Goal: Task Accomplishment & Management: Complete application form

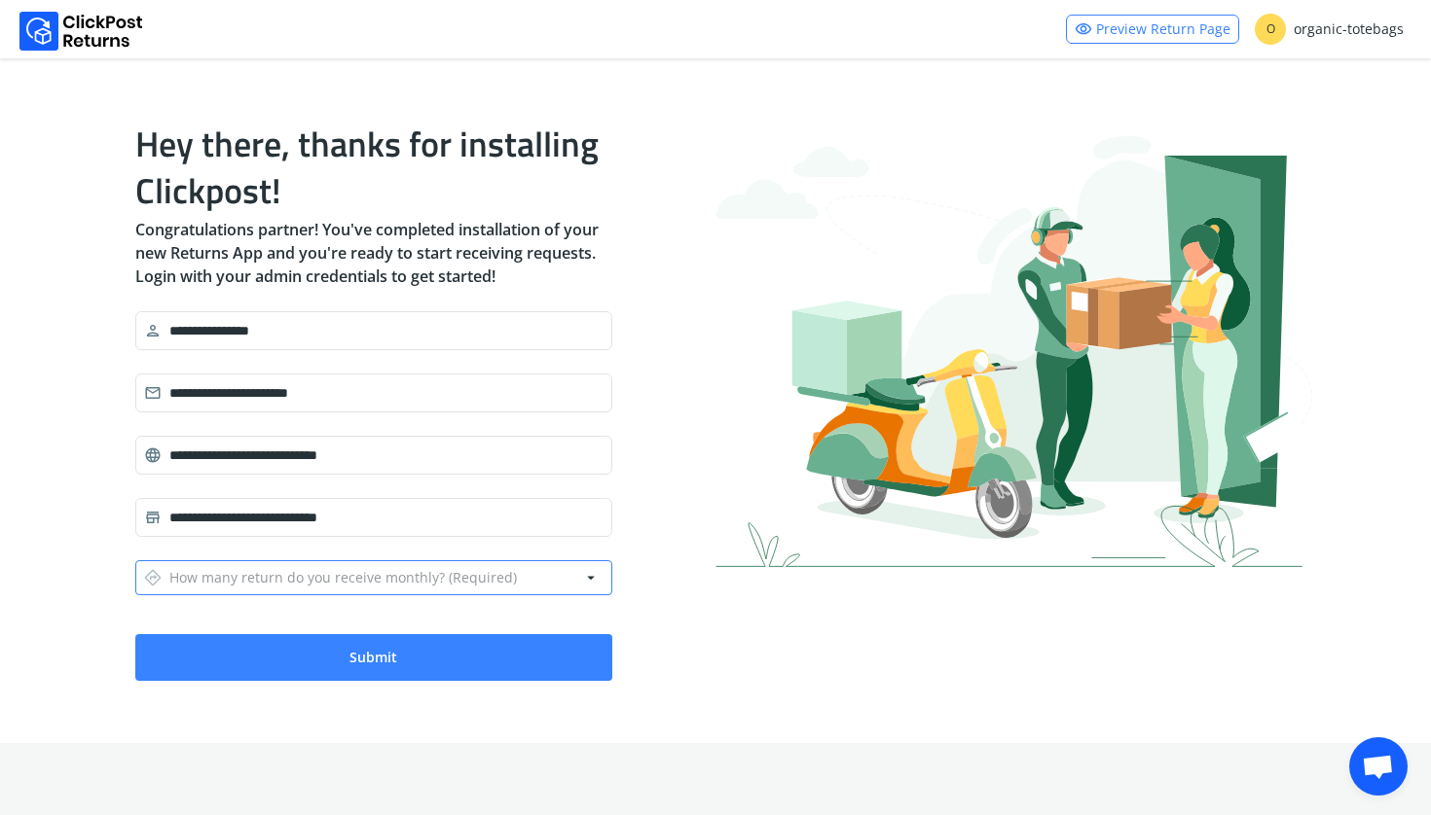
click at [183, 590] on div "directions How many return do you receive monthly? (Required)" at bounding box center [330, 577] width 373 height 27
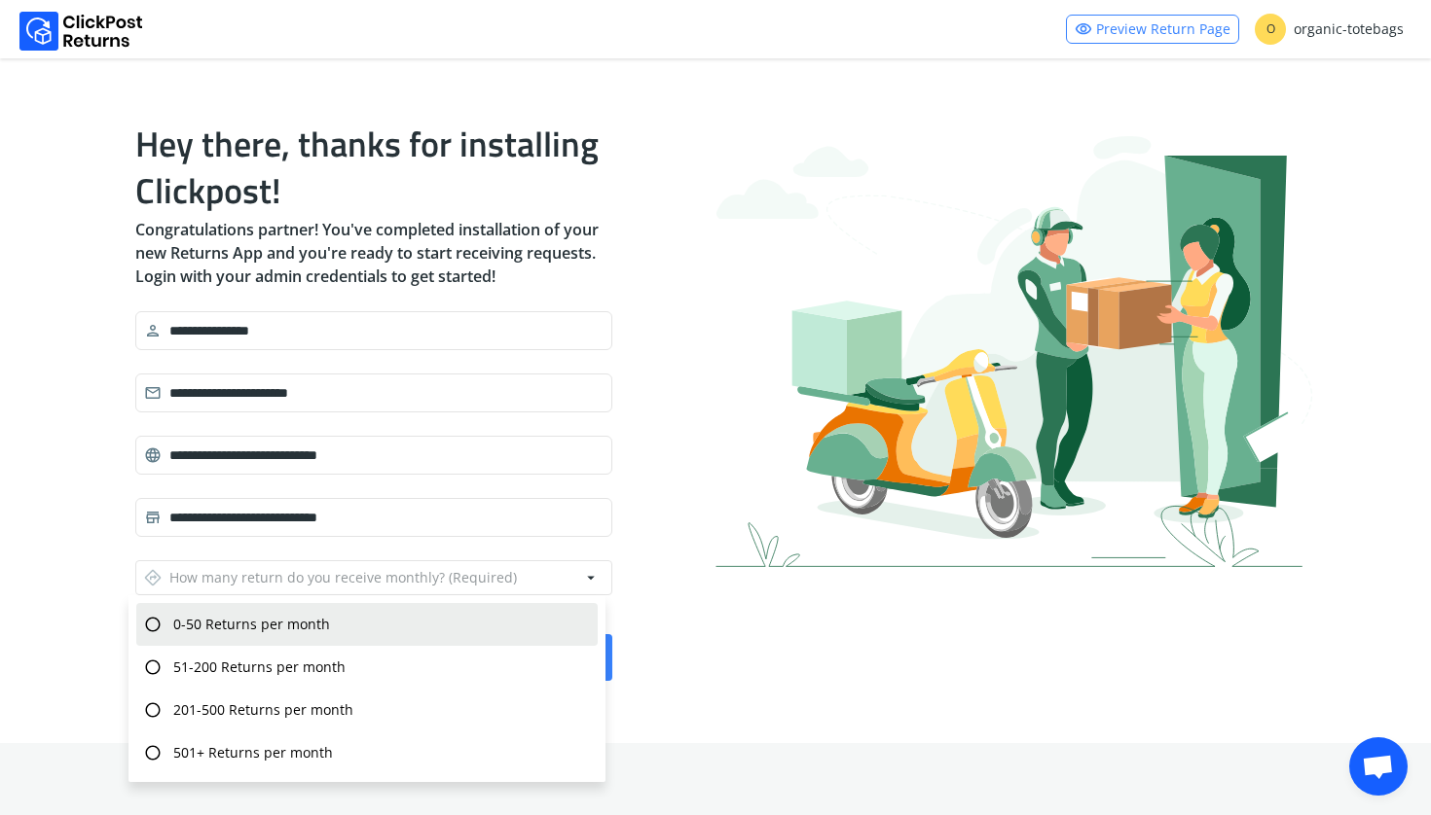
click at [176, 611] on div "radio_button_unchecked 0-50 Returns per month" at bounding box center [366, 624] width 461 height 43
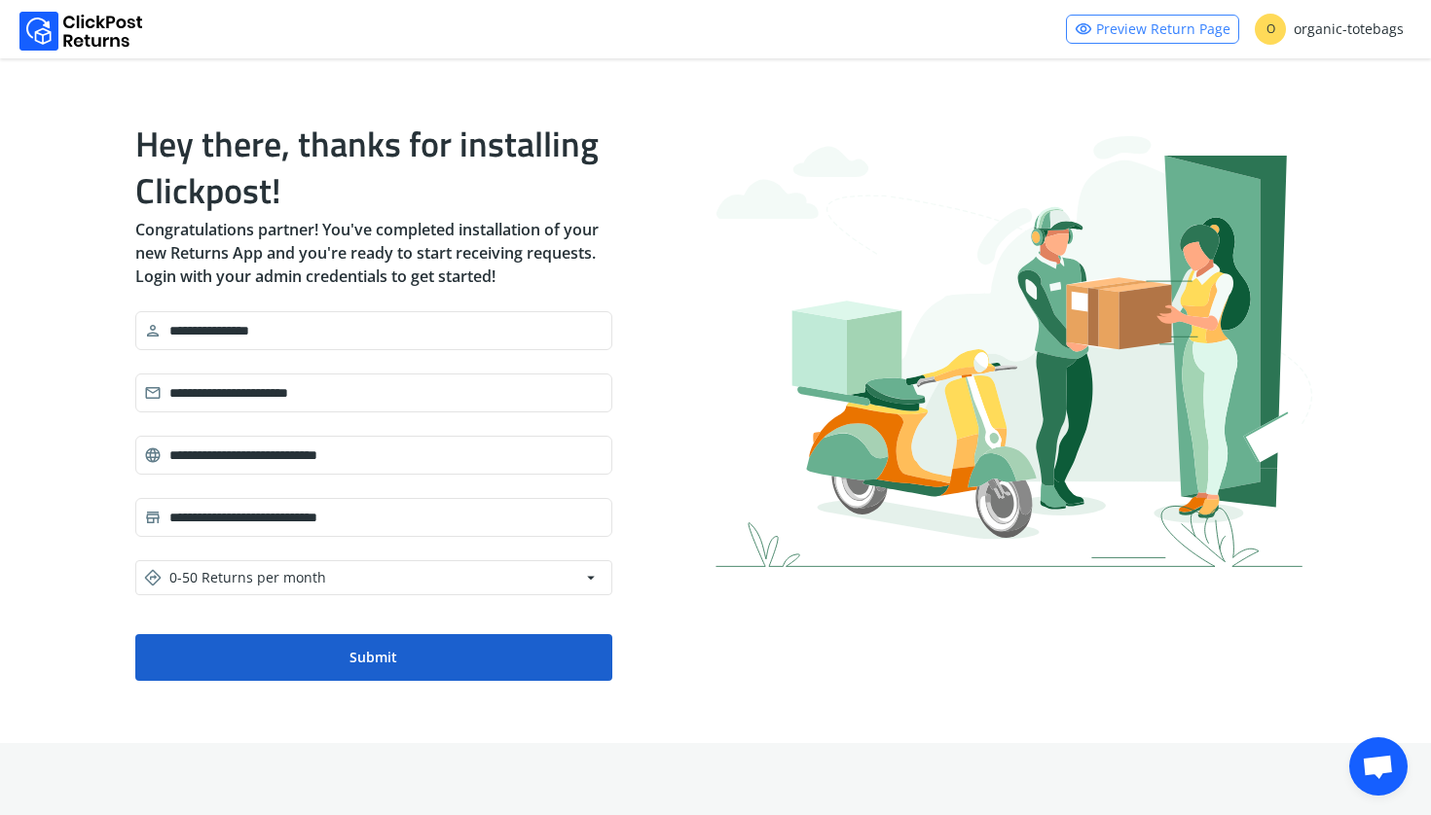
click at [201, 653] on button "Submit" at bounding box center [373, 657] width 477 height 47
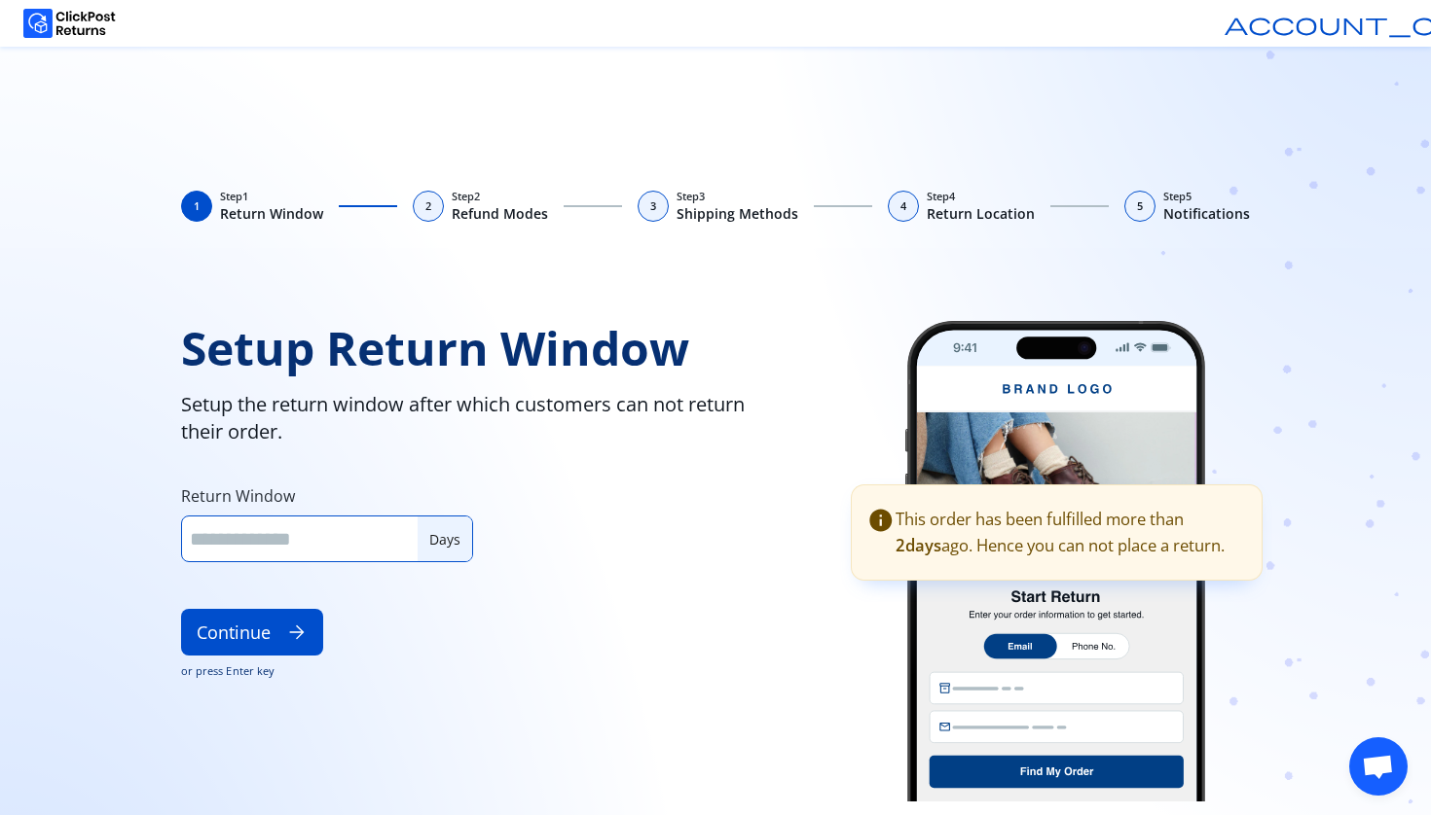
click at [410, 539] on input "*" at bounding box center [300, 539] width 220 height 26
click at [401, 536] on input "*" at bounding box center [300, 539] width 220 height 26
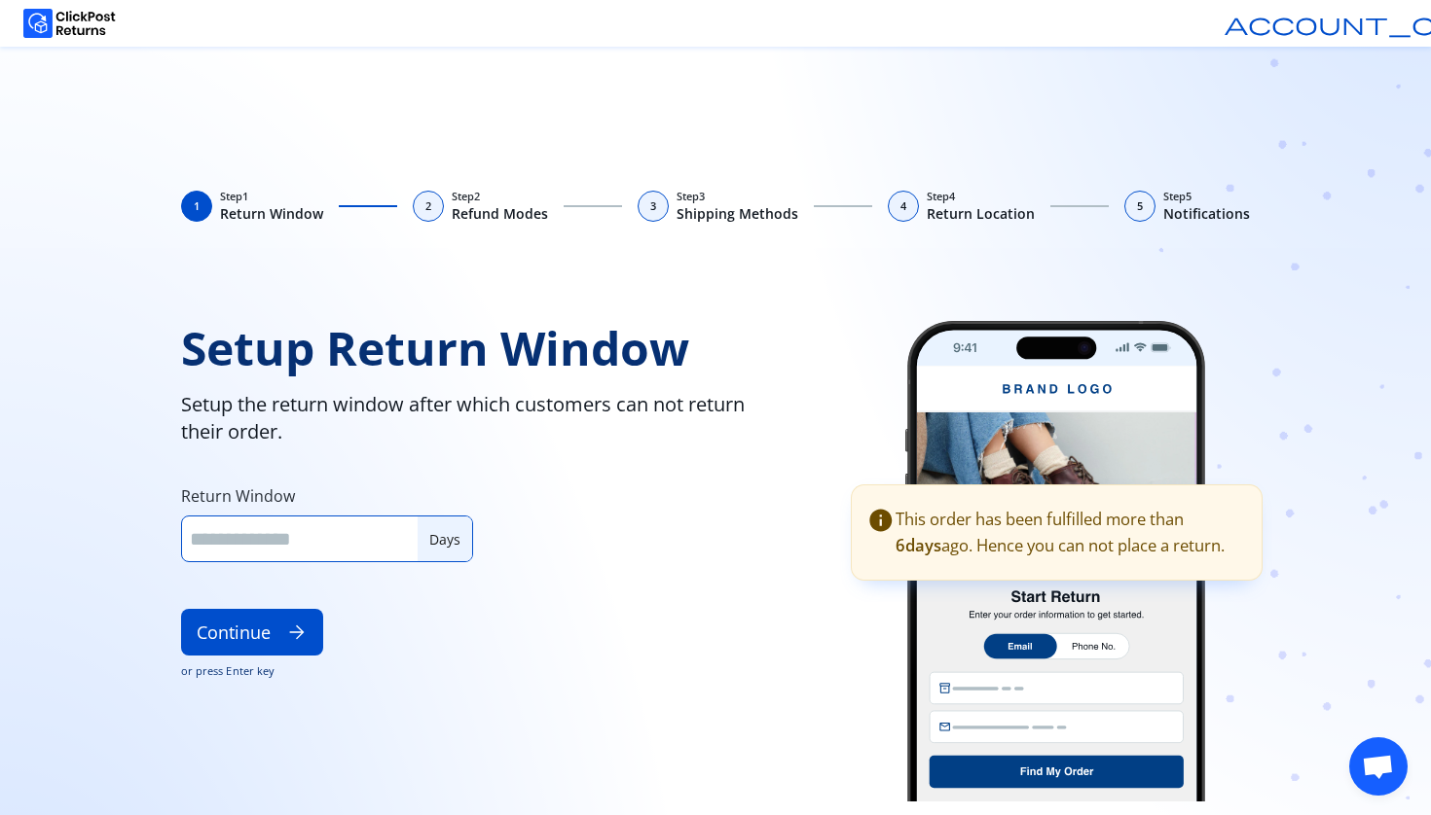
click at [401, 536] on input "*" at bounding box center [300, 539] width 220 height 26
click at [401, 536] on input "**" at bounding box center [300, 539] width 220 height 26
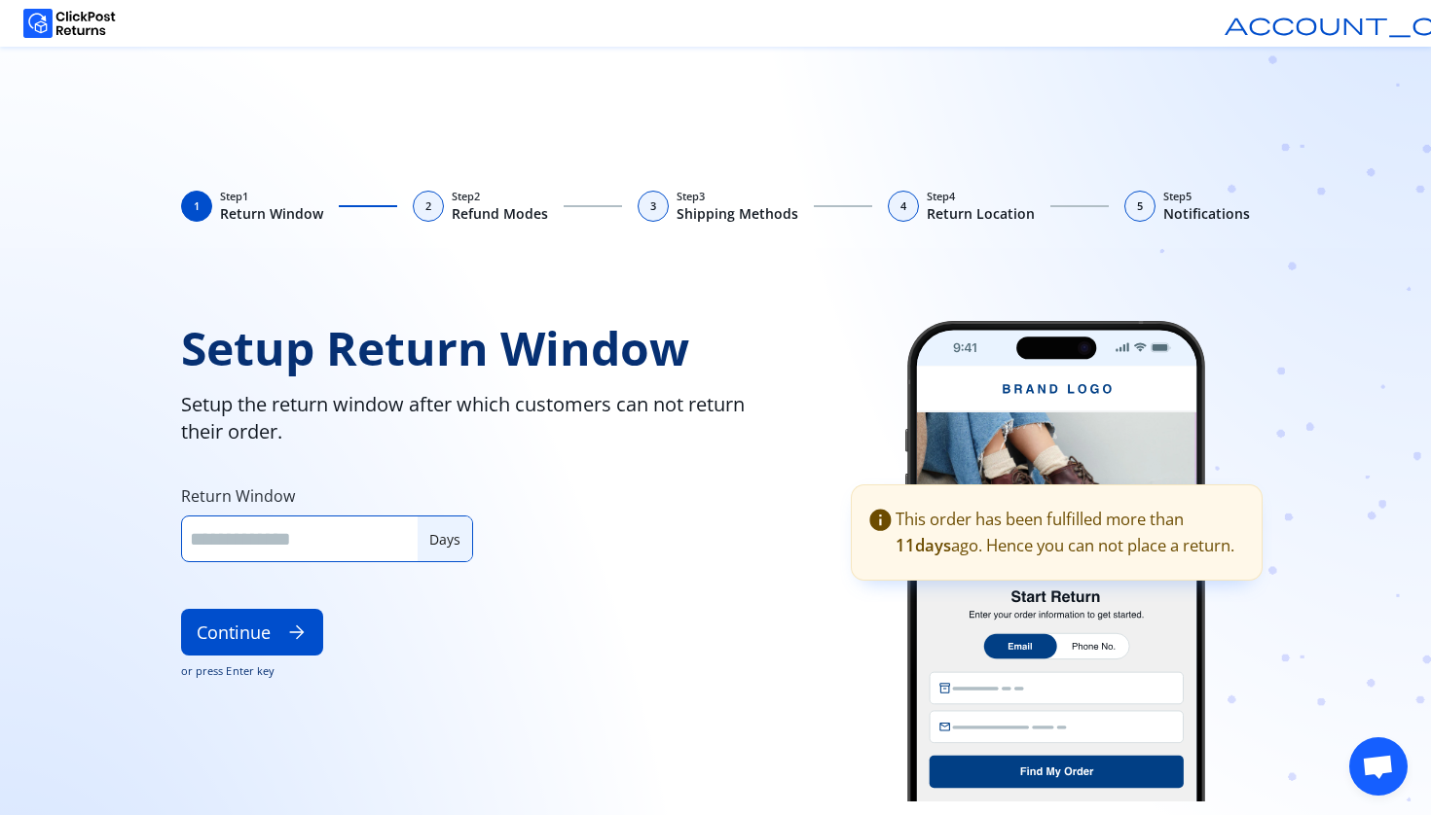
click at [401, 536] on input "**" at bounding box center [300, 539] width 220 height 26
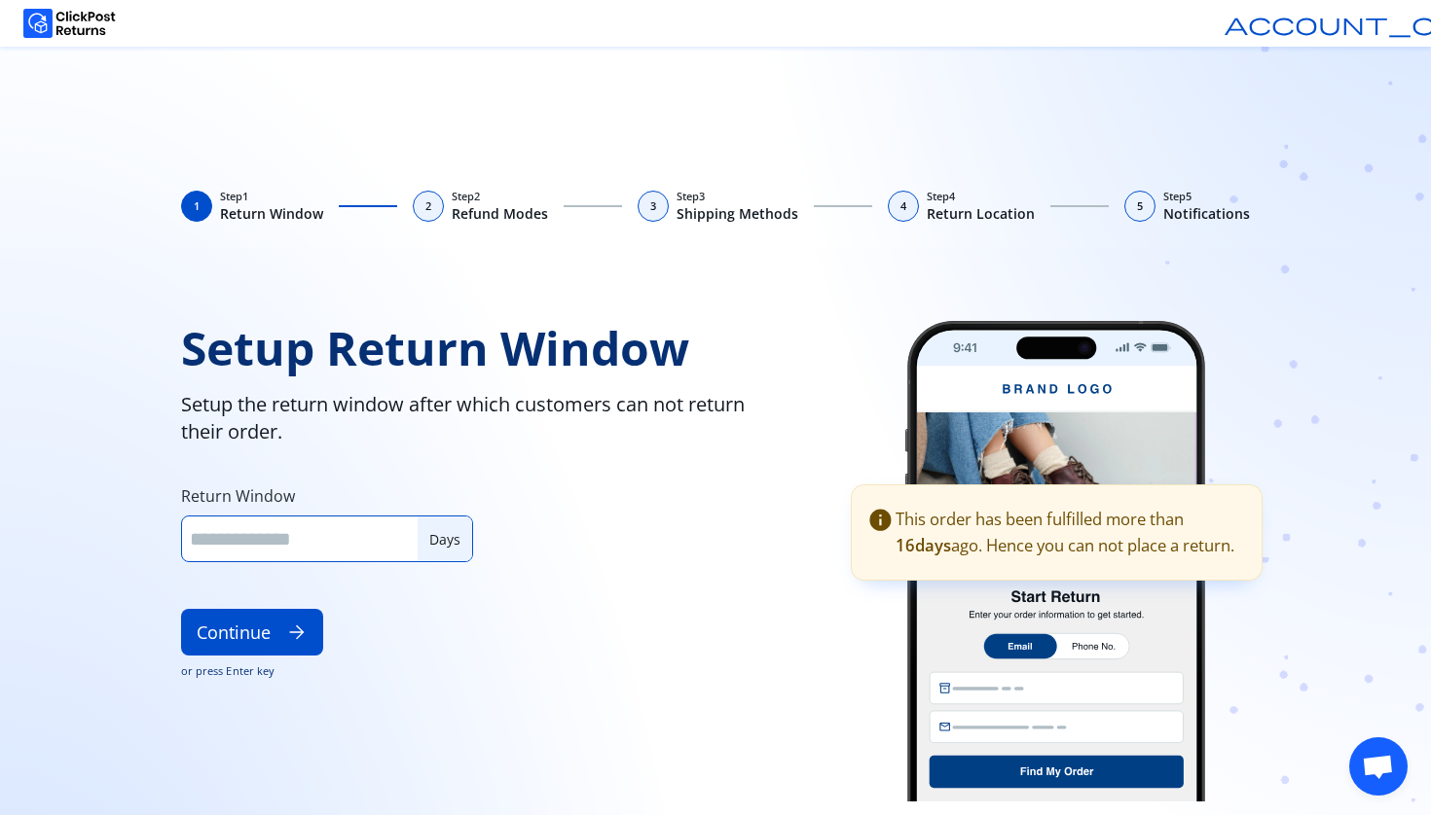
click at [401, 536] on input "**" at bounding box center [300, 539] width 220 height 26
drag, startPoint x: 240, startPoint y: 534, endPoint x: 186, endPoint y: 527, distance: 54.9
click at [187, 528] on div "** Days" at bounding box center [327, 539] width 292 height 47
type input "**"
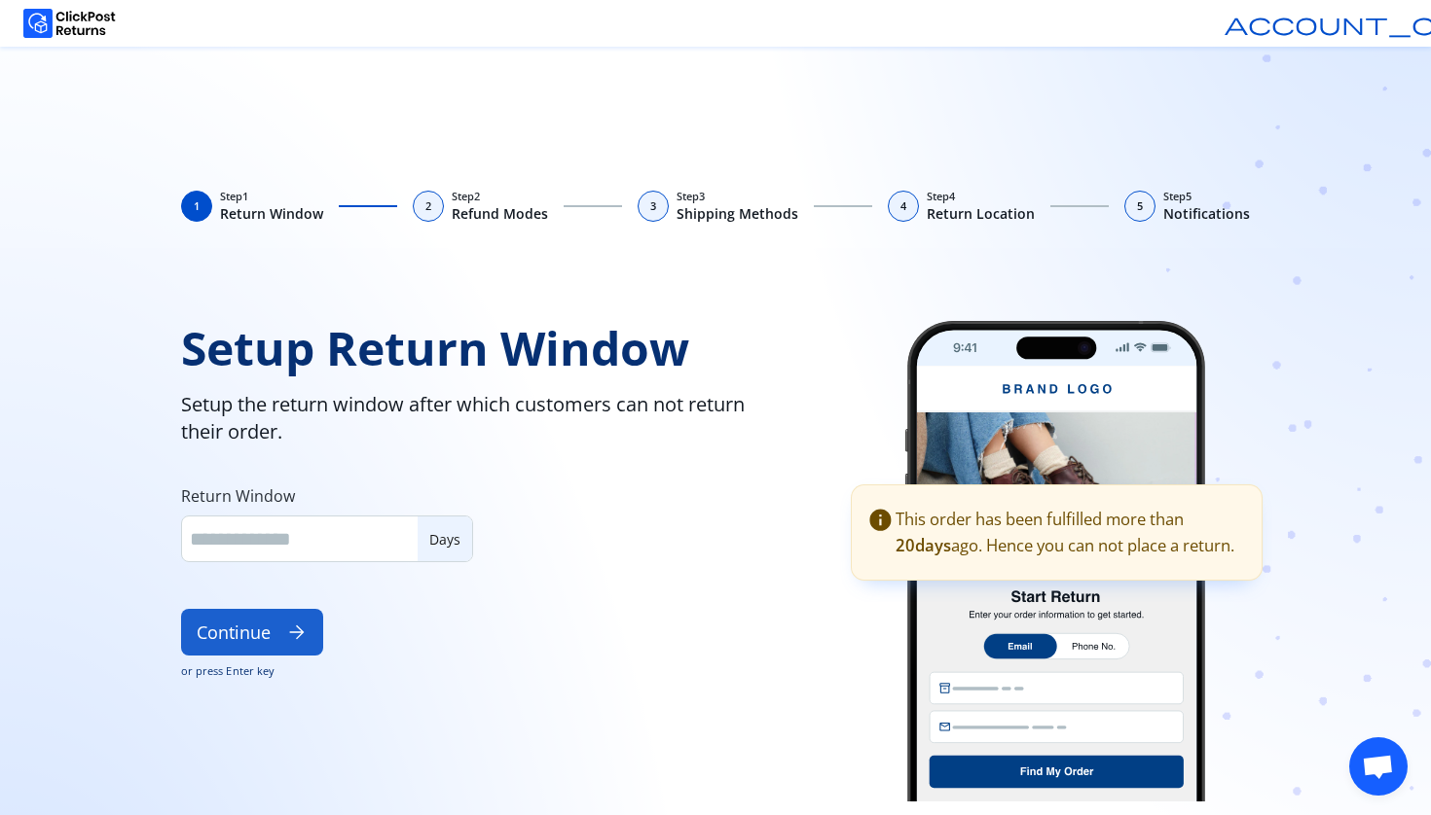
click at [230, 646] on button "Continue arrow_forward" at bounding box center [252, 632] width 142 height 47
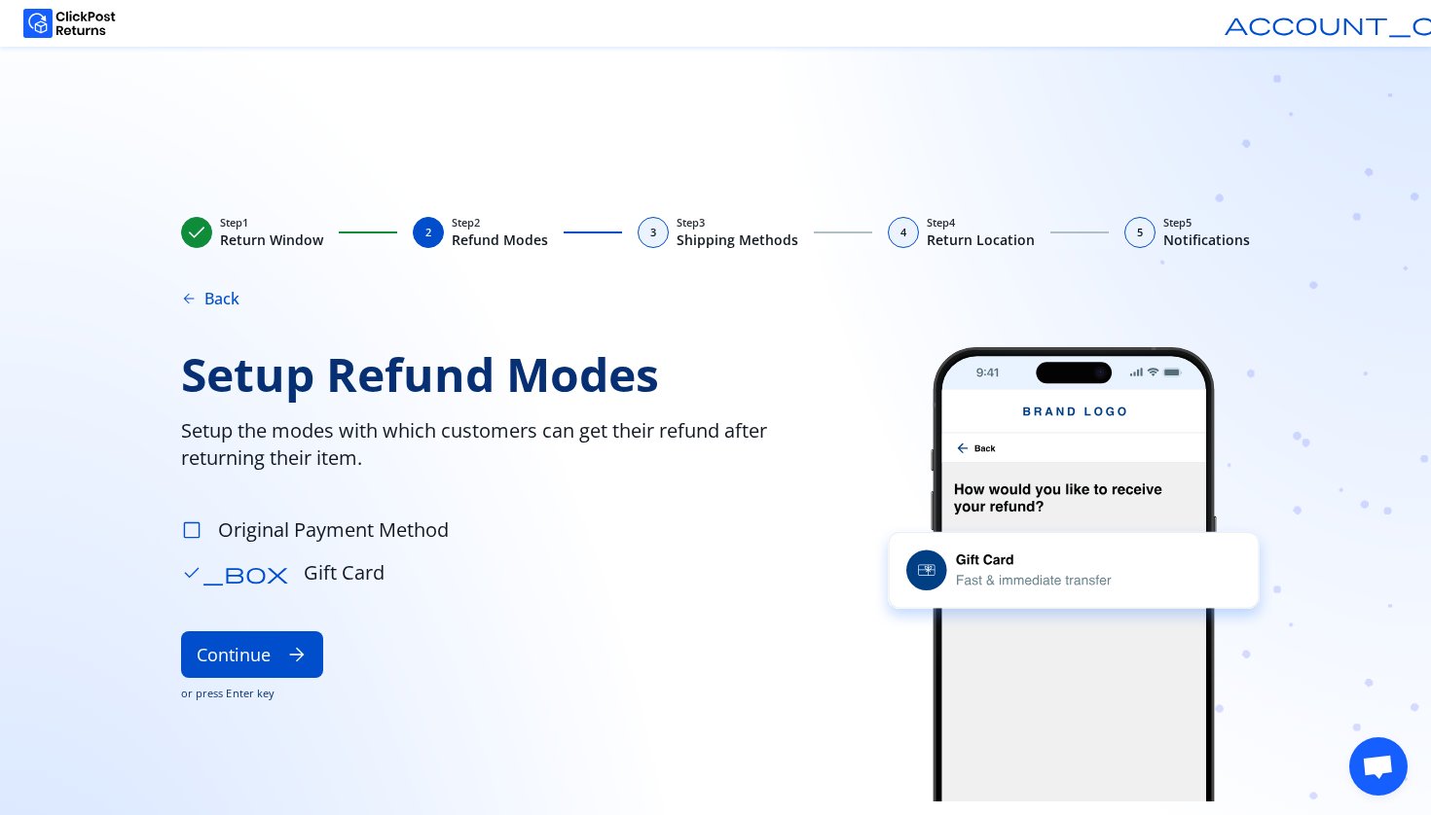
click at [196, 525] on span "check_box_outline_blank" at bounding box center [191, 530] width 21 height 21
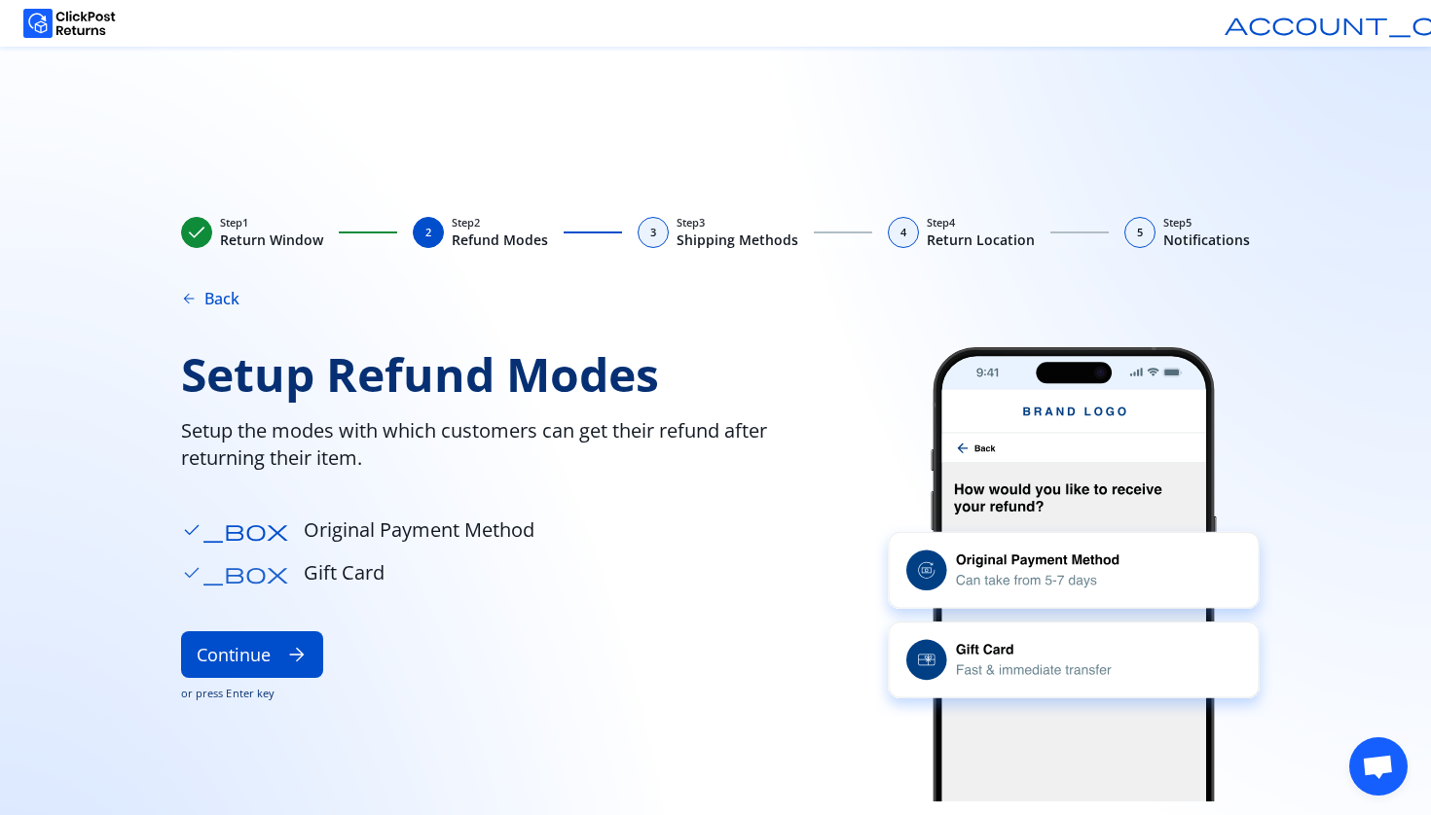
click at [194, 573] on span "check_box" at bounding box center [234, 572] width 107 height 21
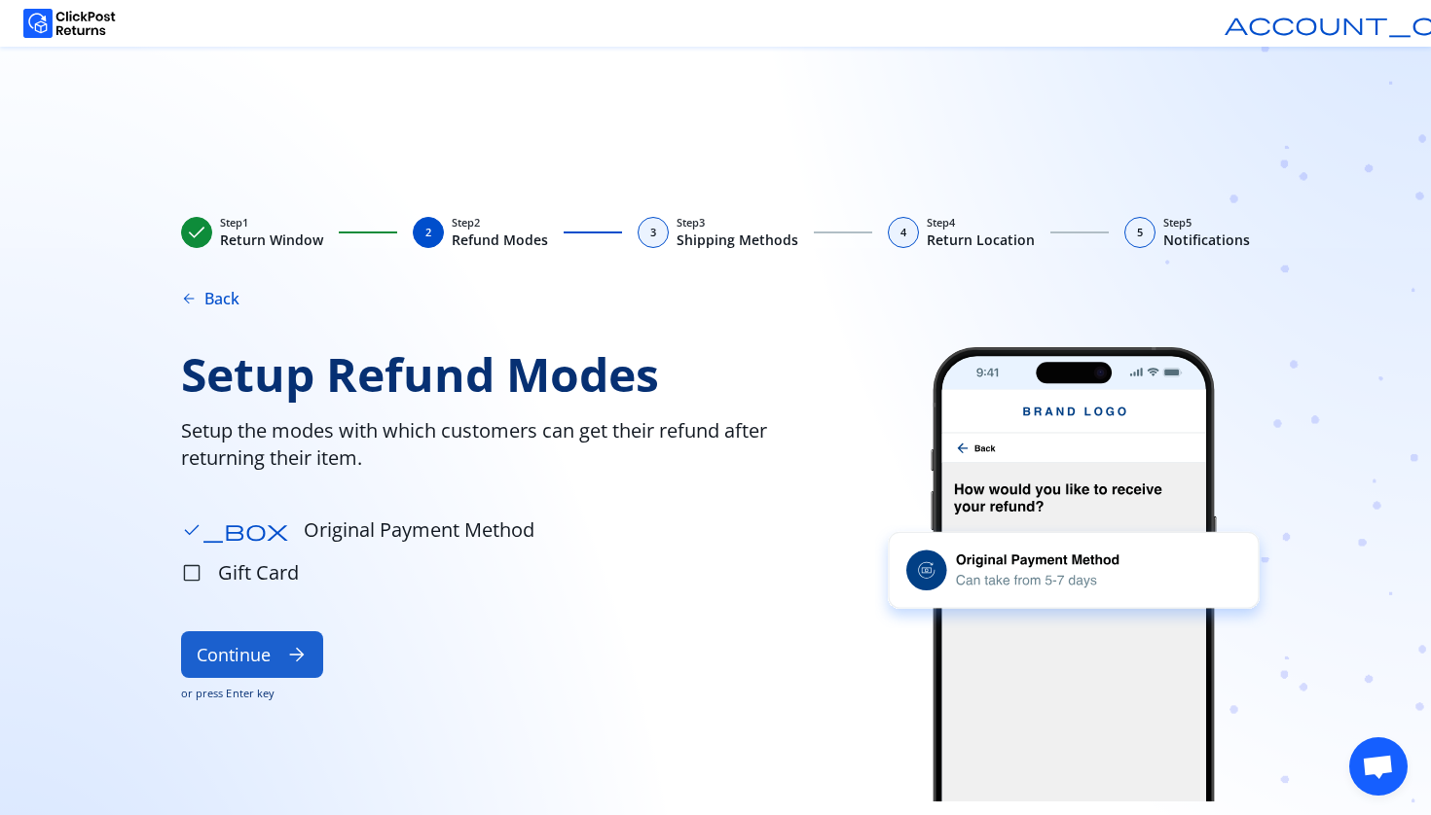
click at [246, 669] on button "Continue arrow_forward" at bounding box center [252, 655] width 142 height 47
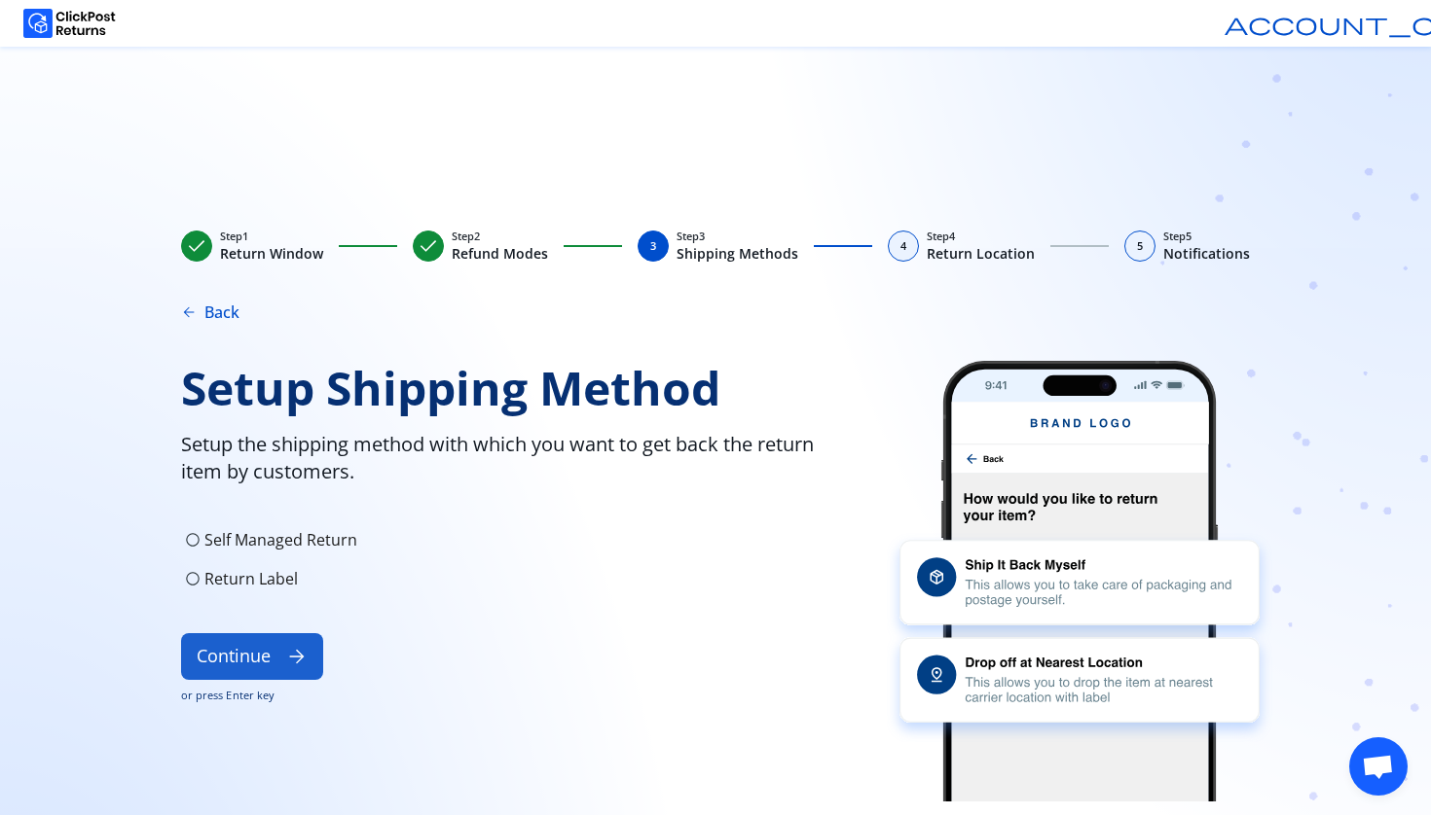
click at [212, 653] on button "Continue arrow_forward" at bounding box center [252, 657] width 142 height 47
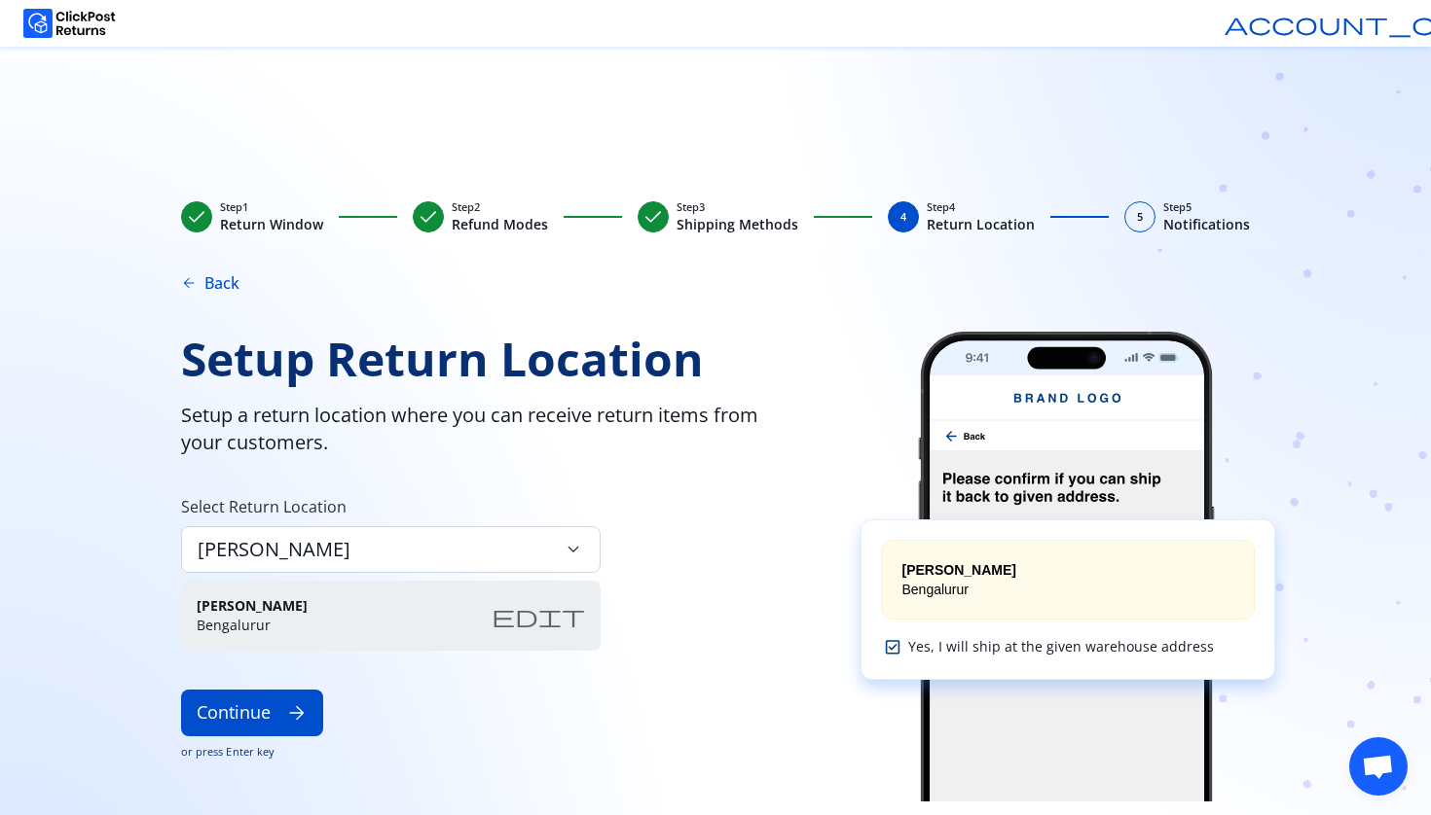
click at [657, 214] on span "check" at bounding box center [652, 216] width 23 height 23
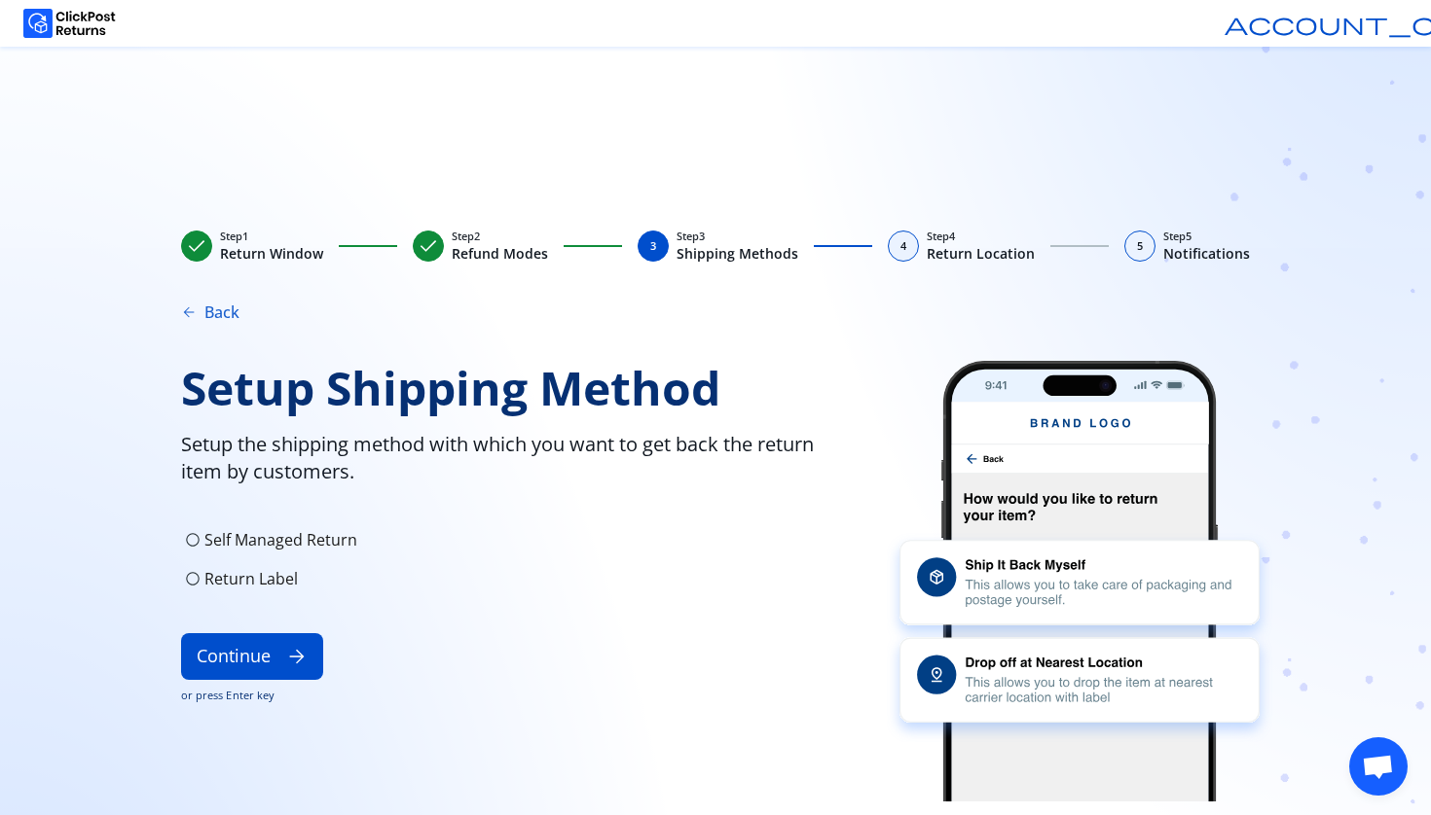
click at [211, 315] on button "arrow_back Back" at bounding box center [210, 312] width 58 height 23
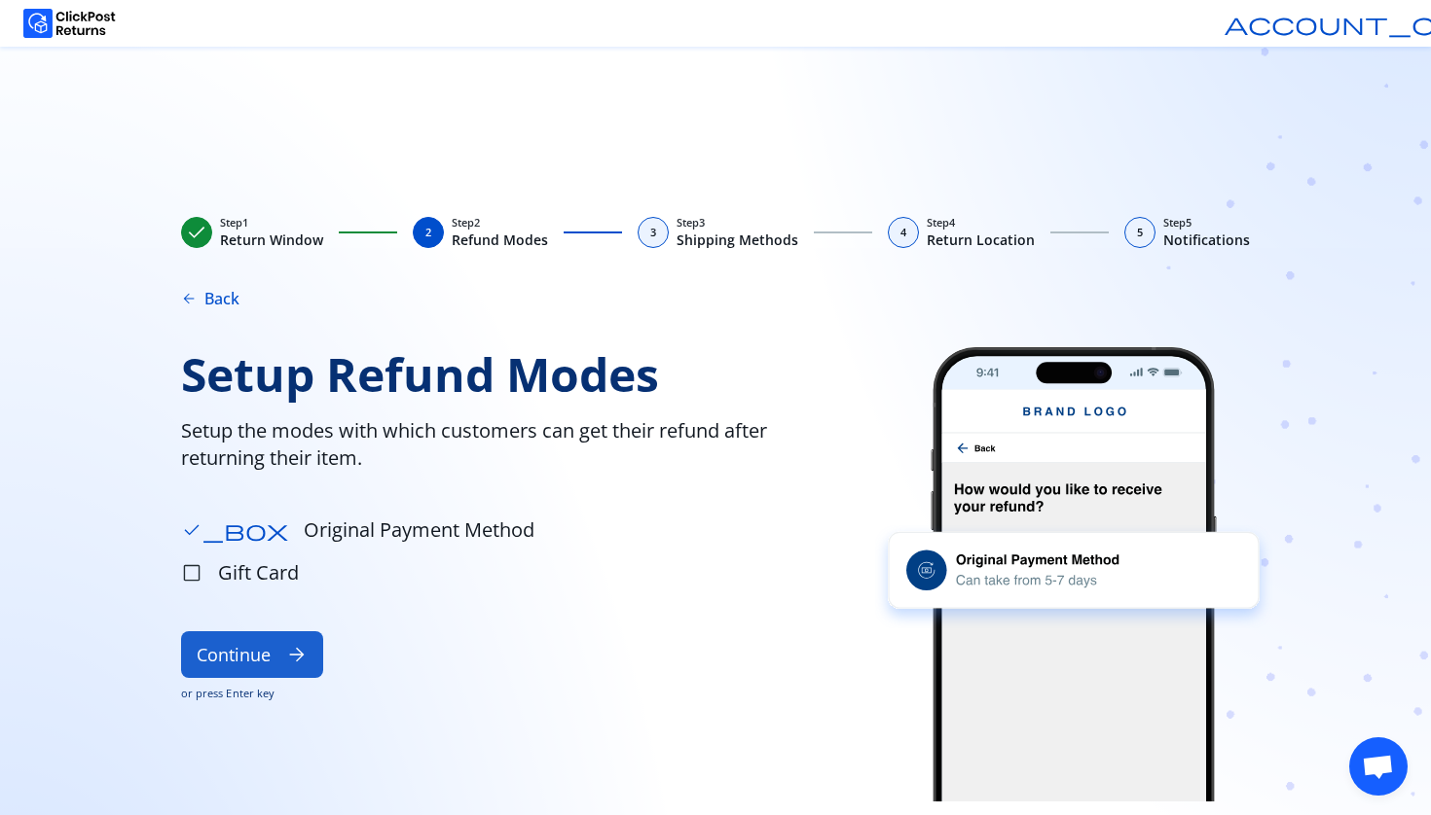
click at [225, 670] on button "Continue arrow_forward" at bounding box center [252, 655] width 142 height 47
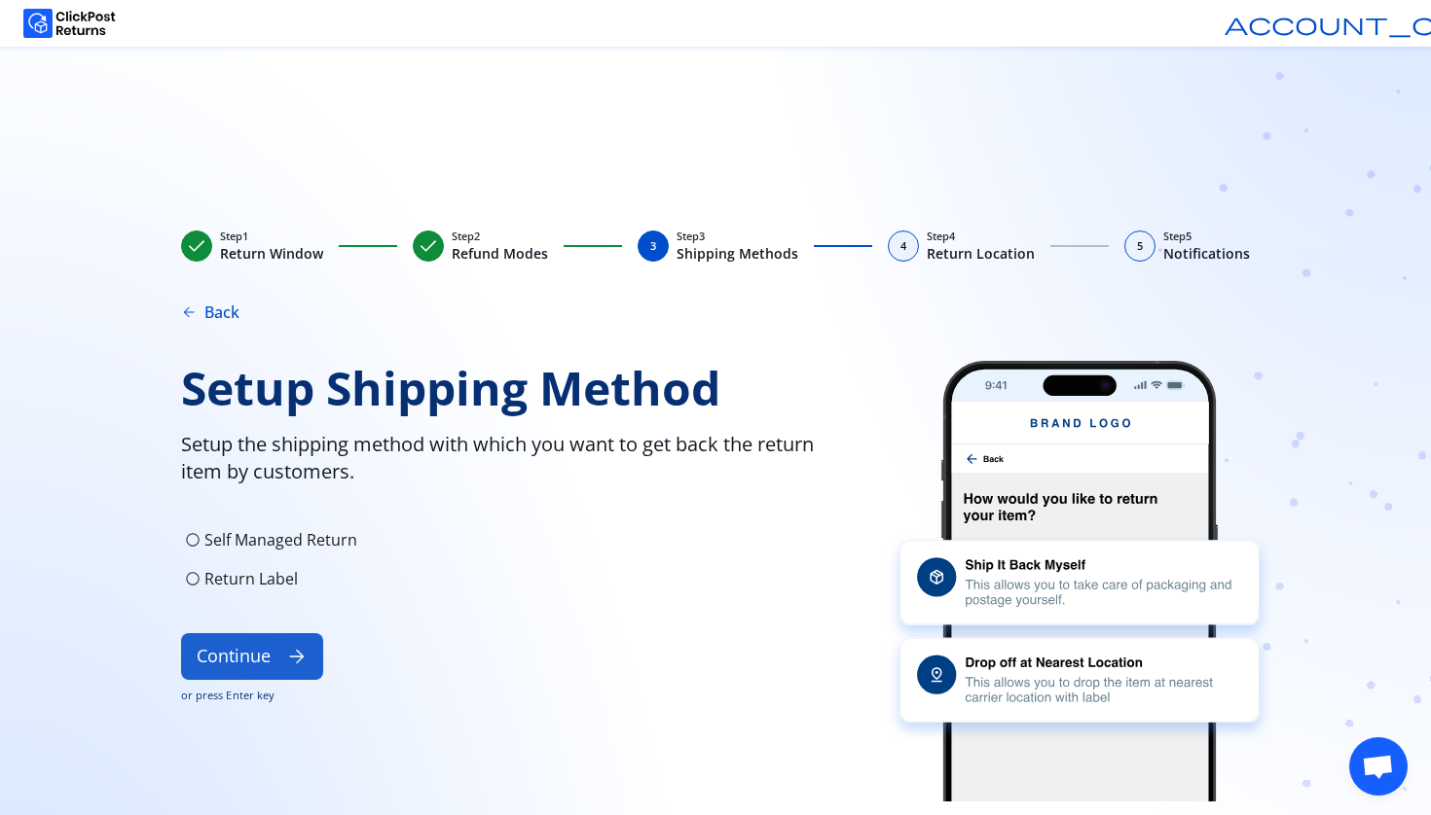
click at [220, 654] on button "Continue arrow_forward" at bounding box center [252, 657] width 142 height 47
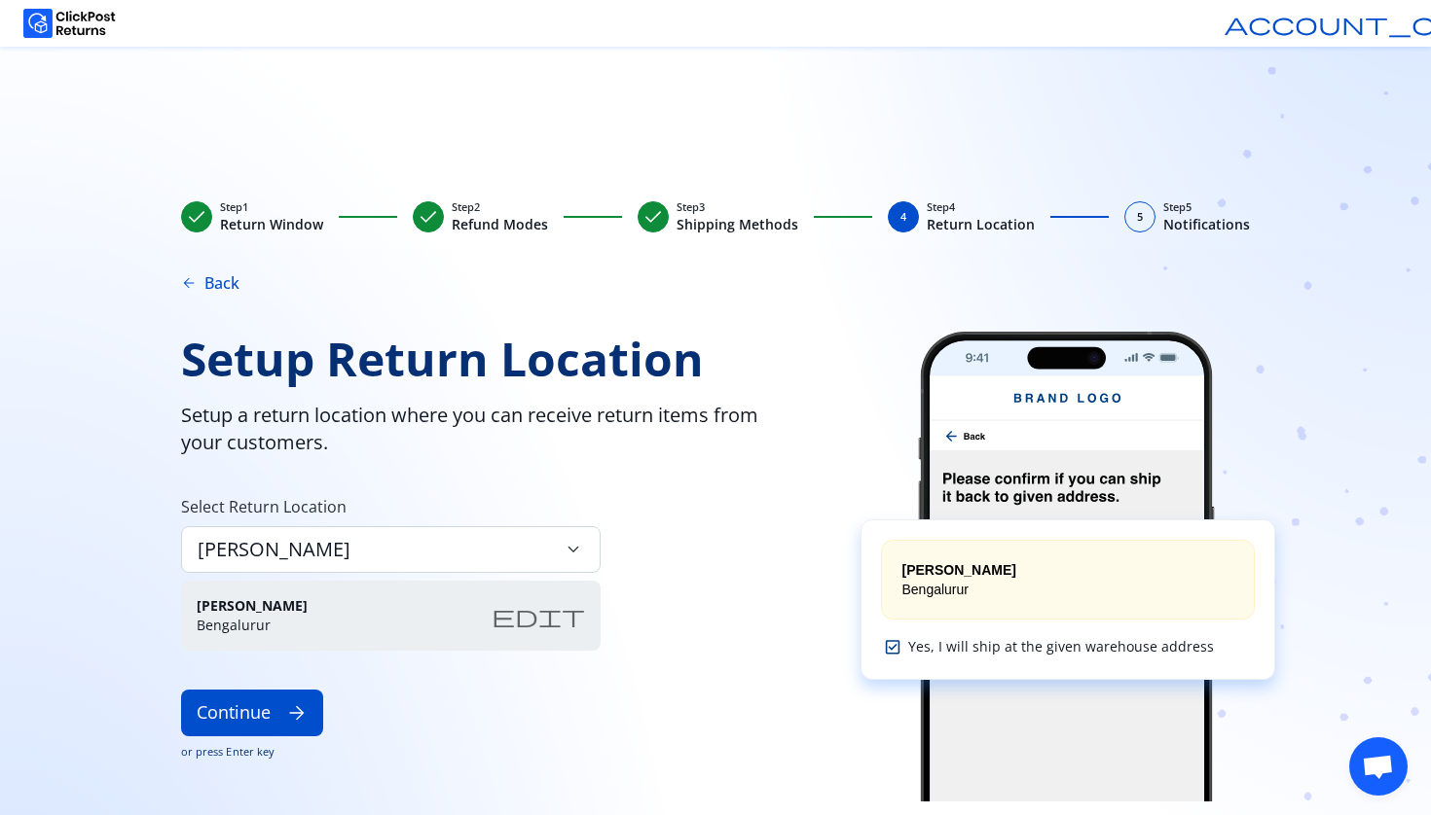
click at [669, 215] on div "check" at bounding box center [652, 216] width 31 height 31
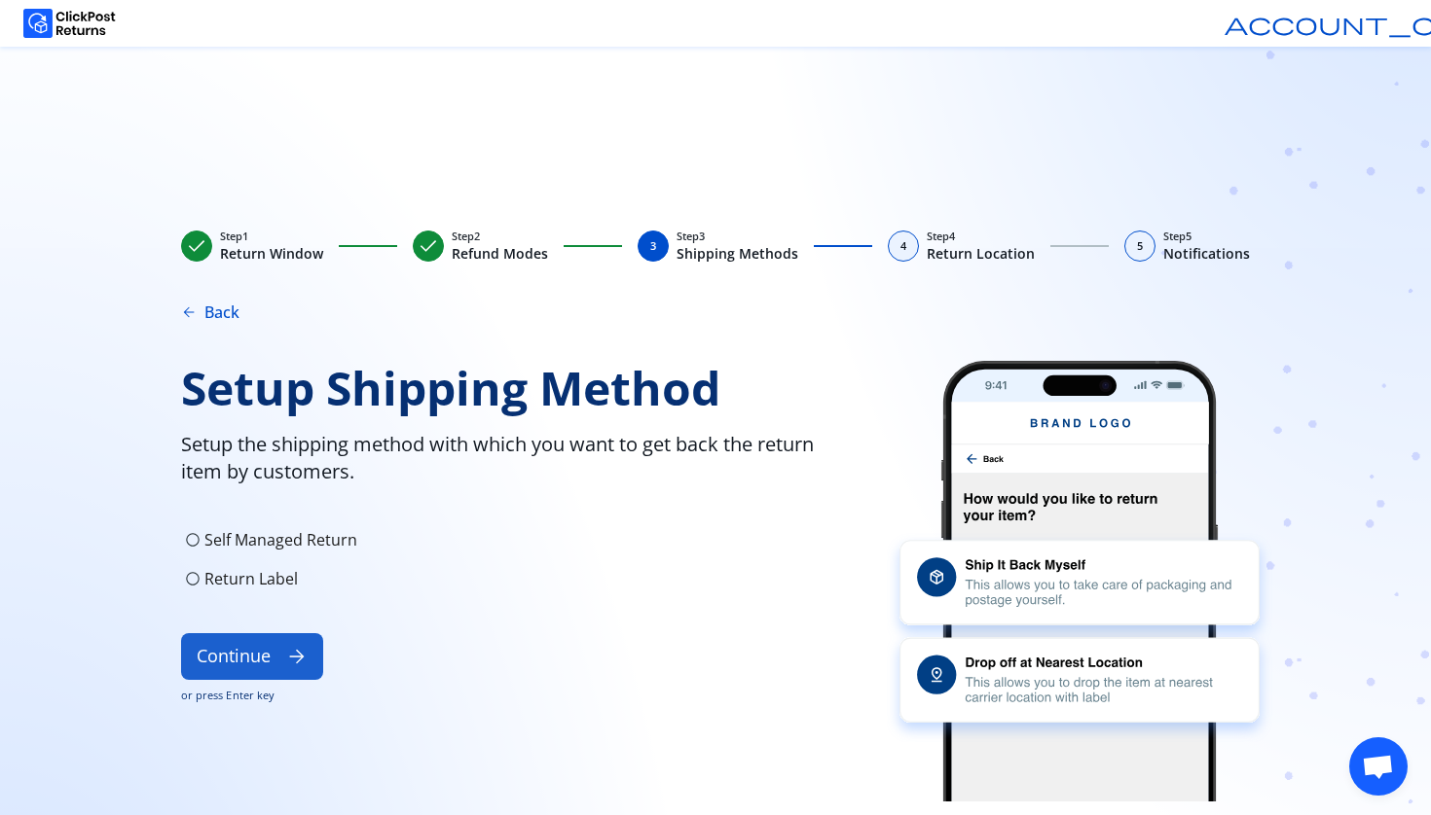
click at [281, 661] on button "Continue arrow_forward" at bounding box center [252, 657] width 142 height 47
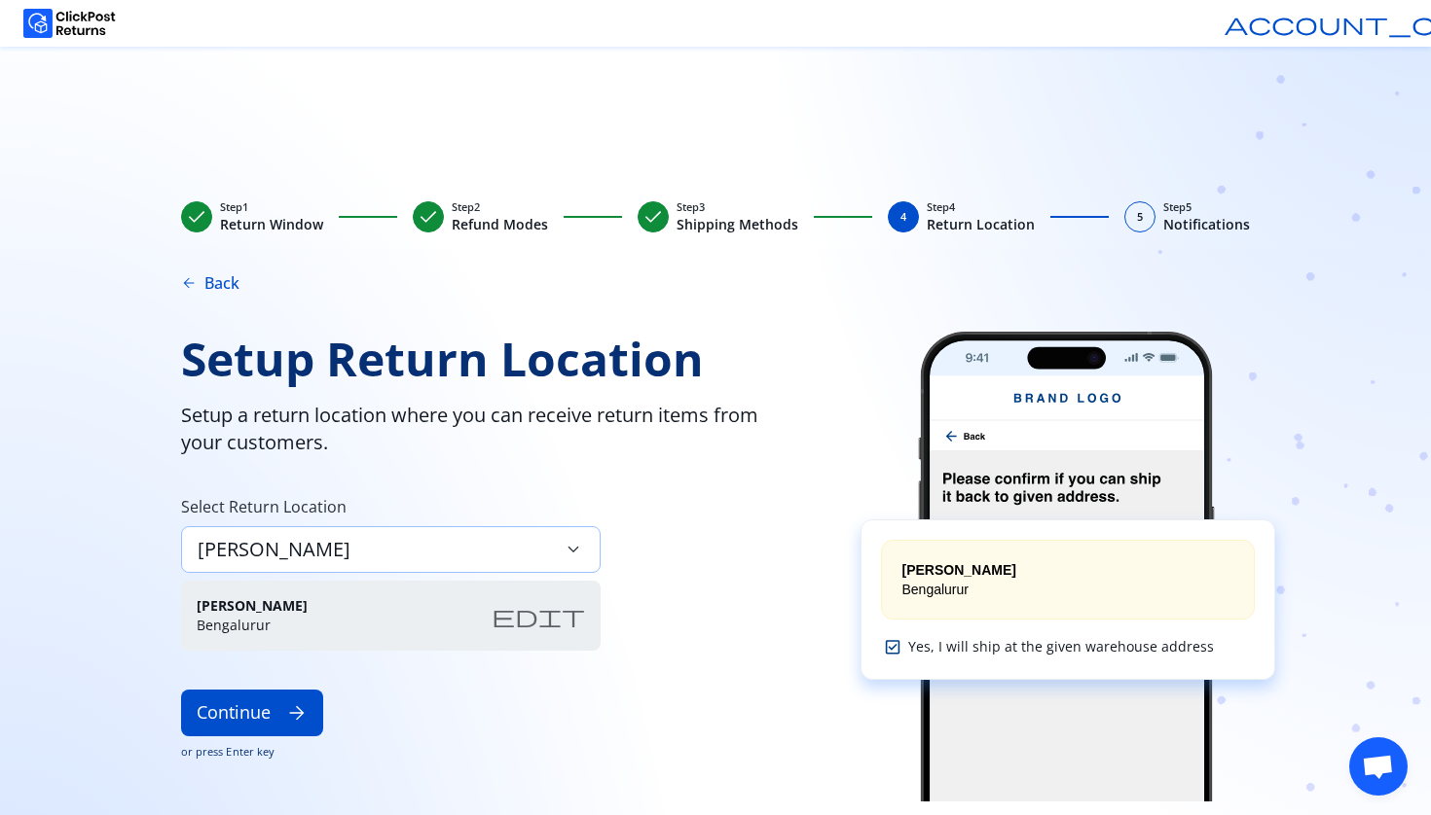
click at [343, 538] on div "Ram Shyam keyboard_arrow_down" at bounding box center [390, 549] width 419 height 47
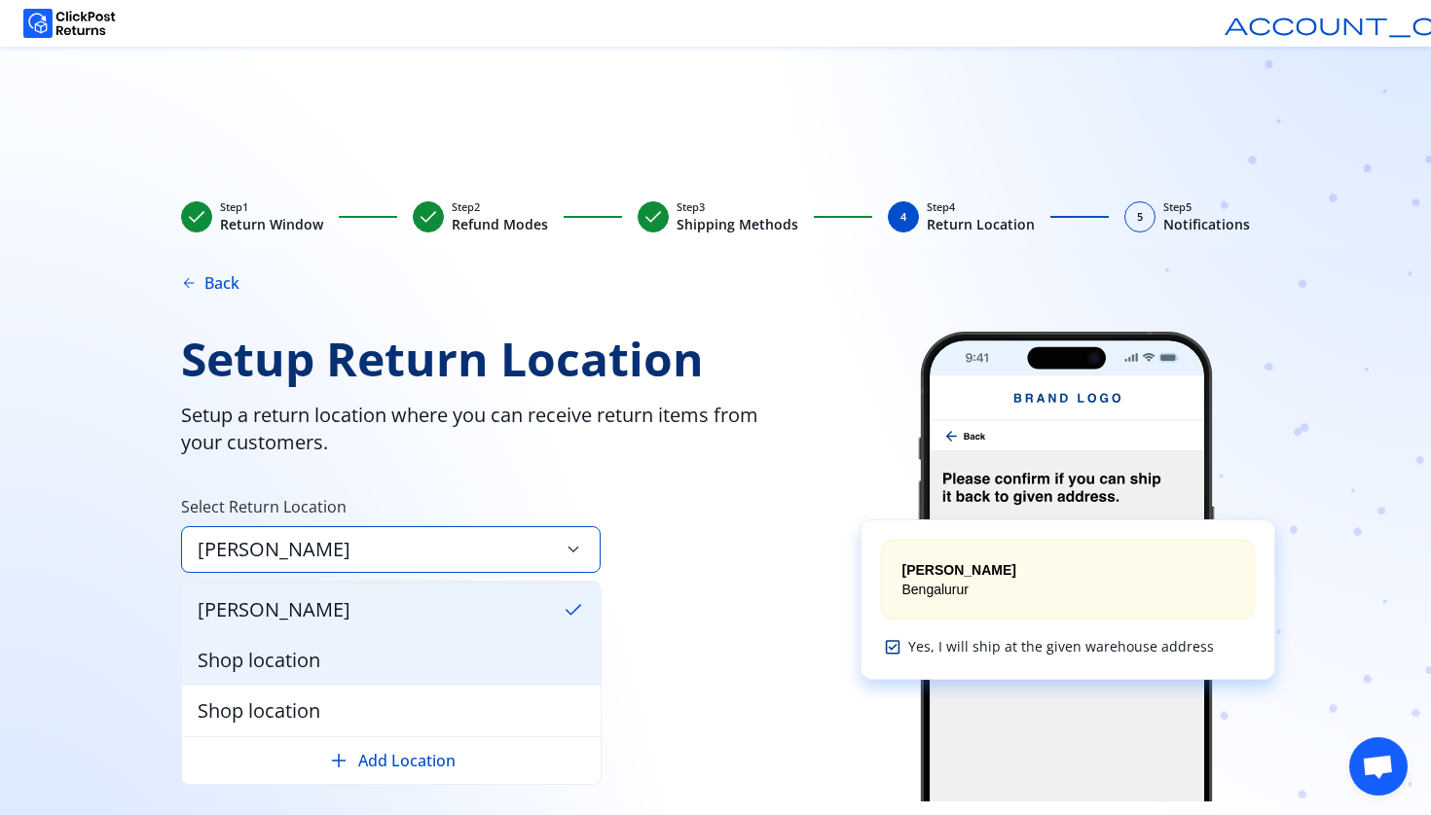
click at [334, 647] on div "Shop location" at bounding box center [391, 660] width 418 height 51
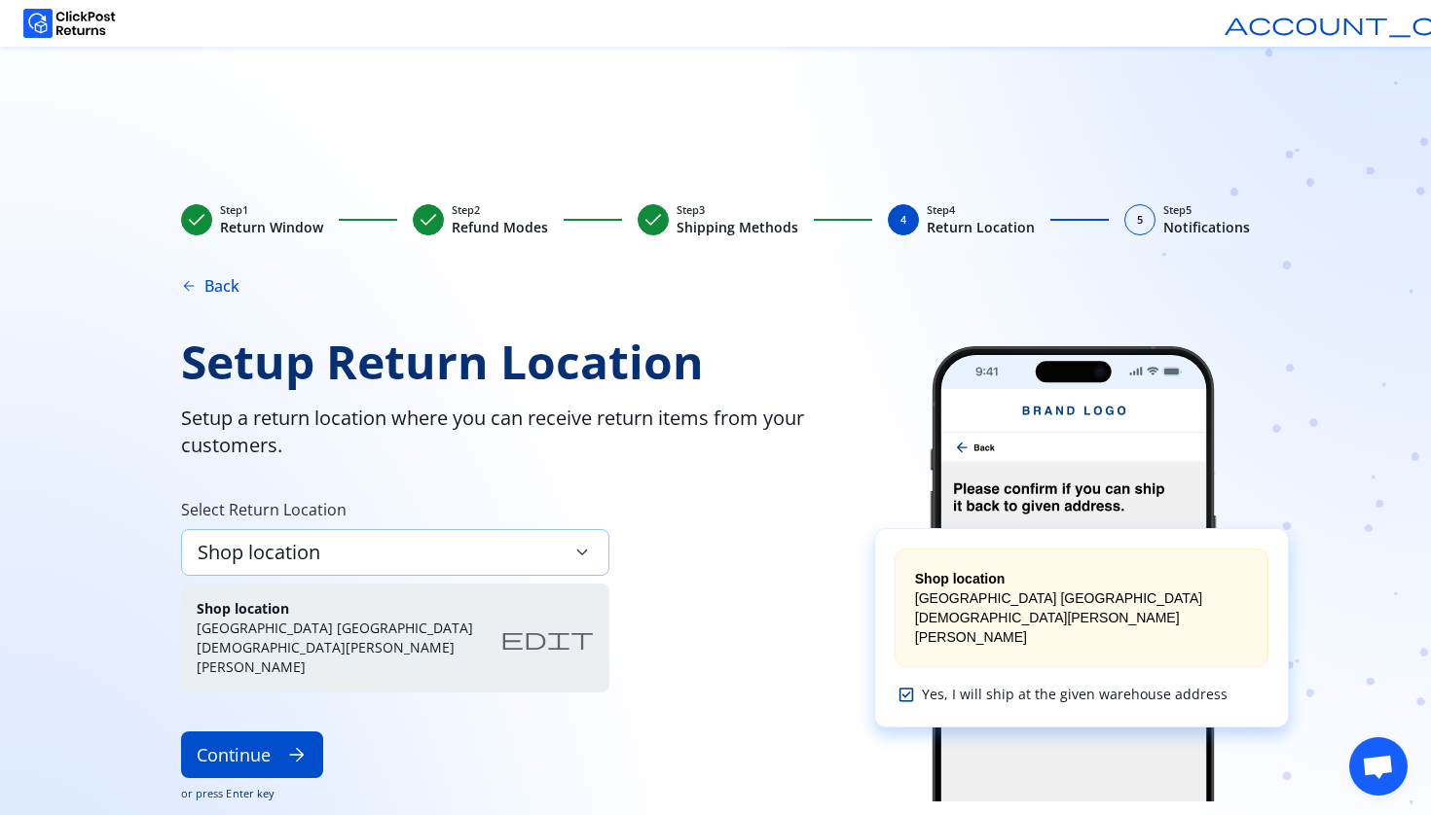
click at [300, 543] on span "Shop location" at bounding box center [259, 552] width 123 height 27
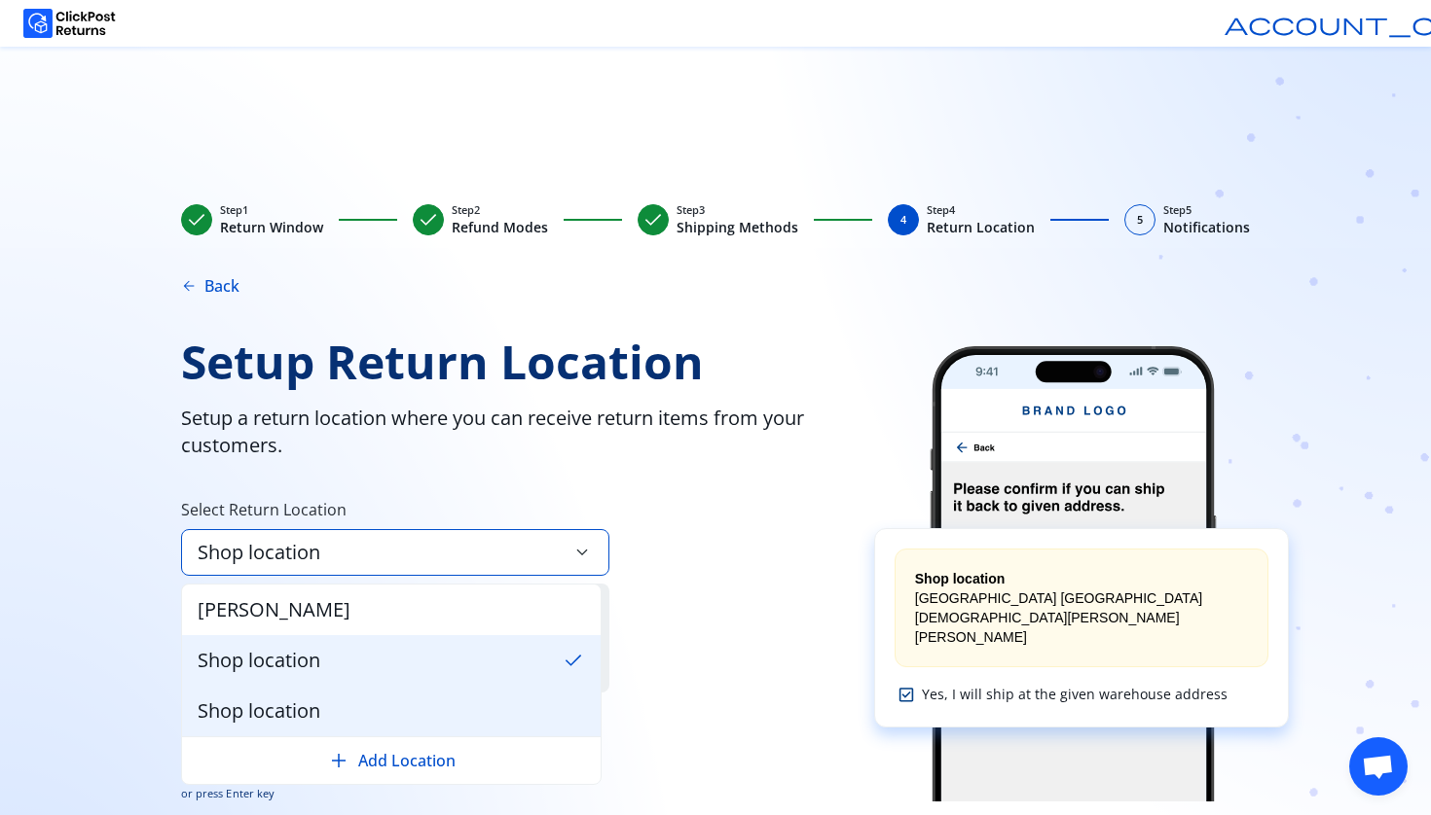
click at [306, 700] on span "Shop location" at bounding box center [259, 711] width 123 height 27
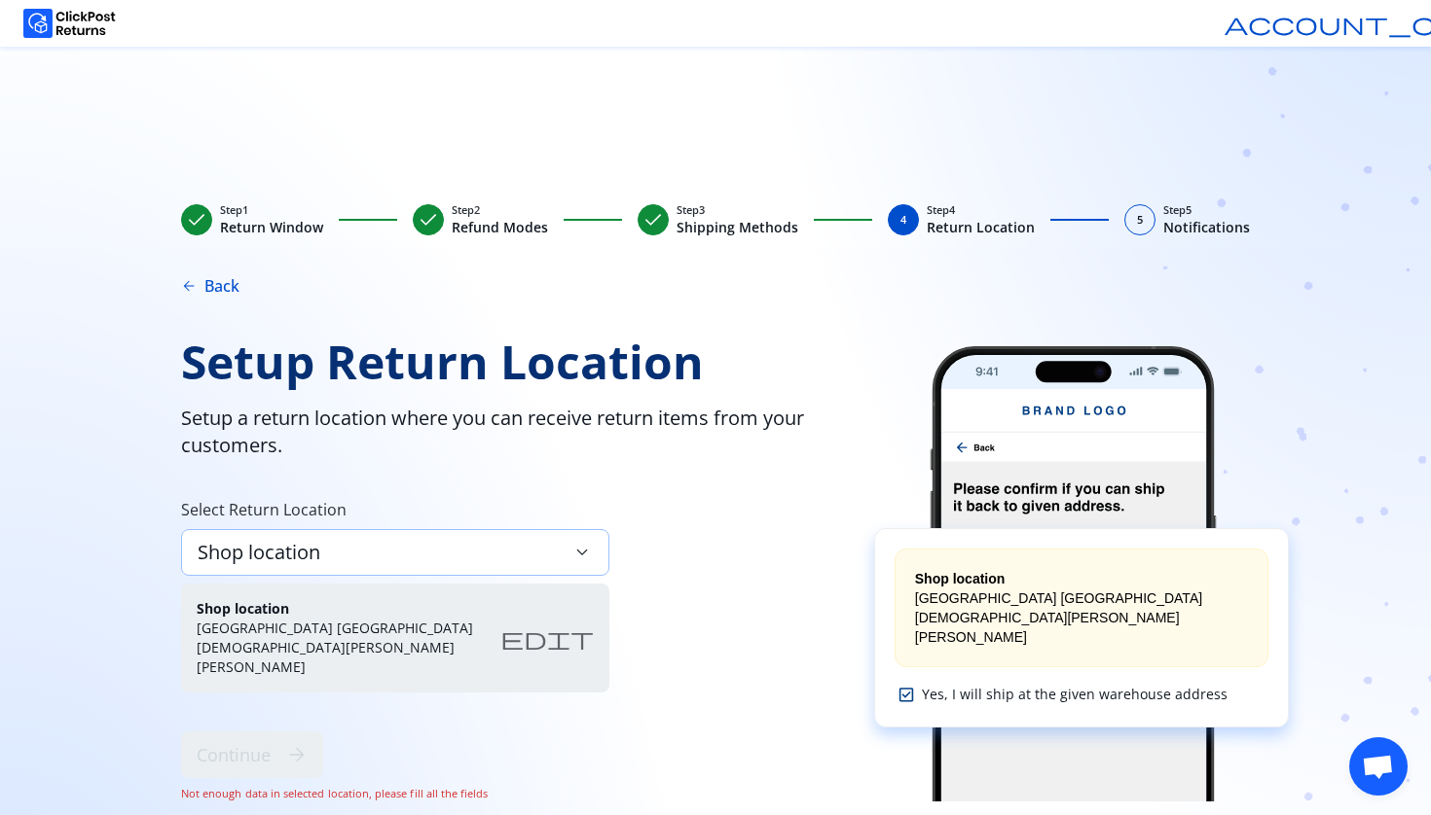
click at [317, 553] on span "Shop location" at bounding box center [259, 552] width 123 height 27
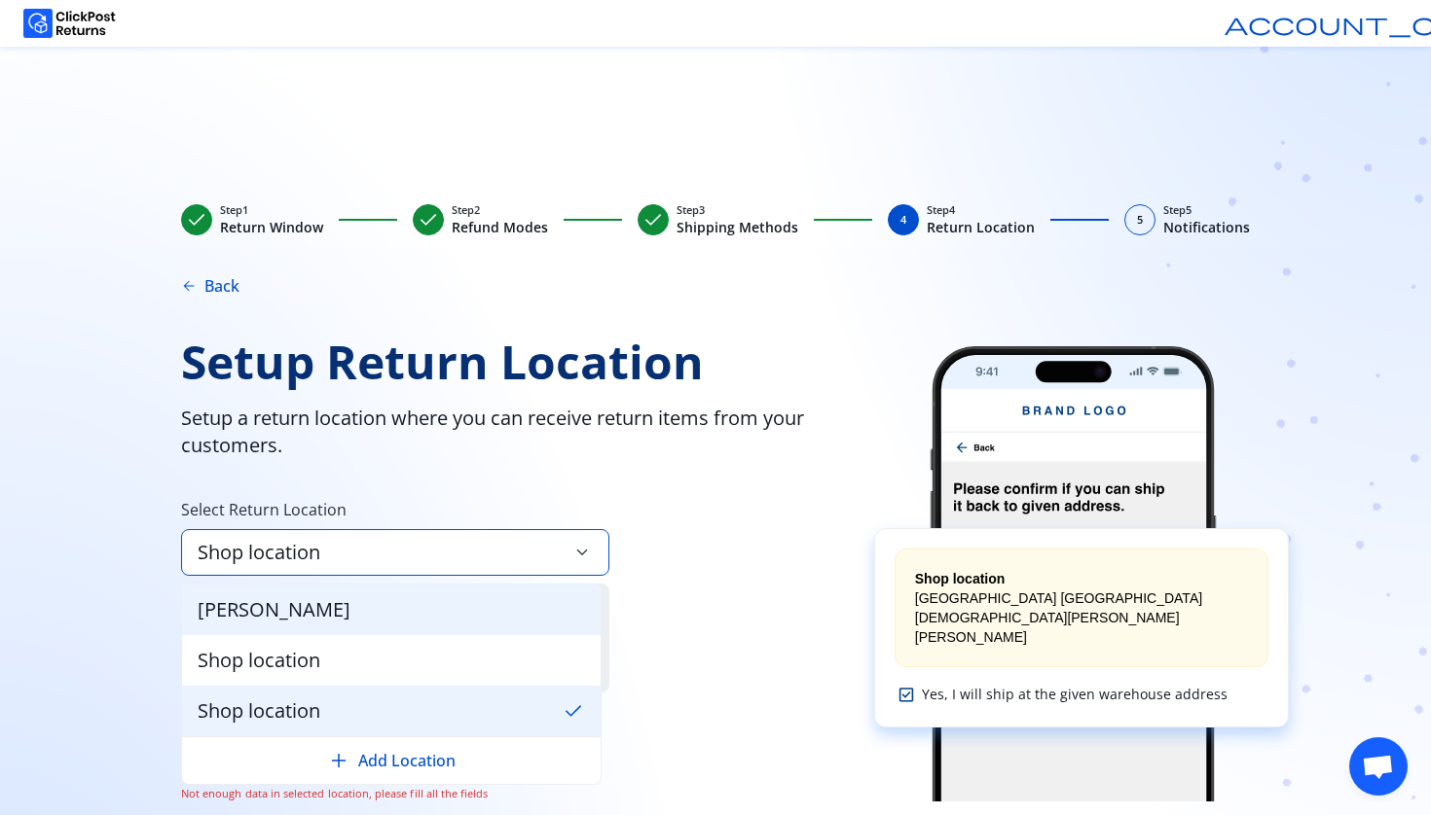
click at [318, 613] on div "Ram Shyam" at bounding box center [391, 610] width 418 height 51
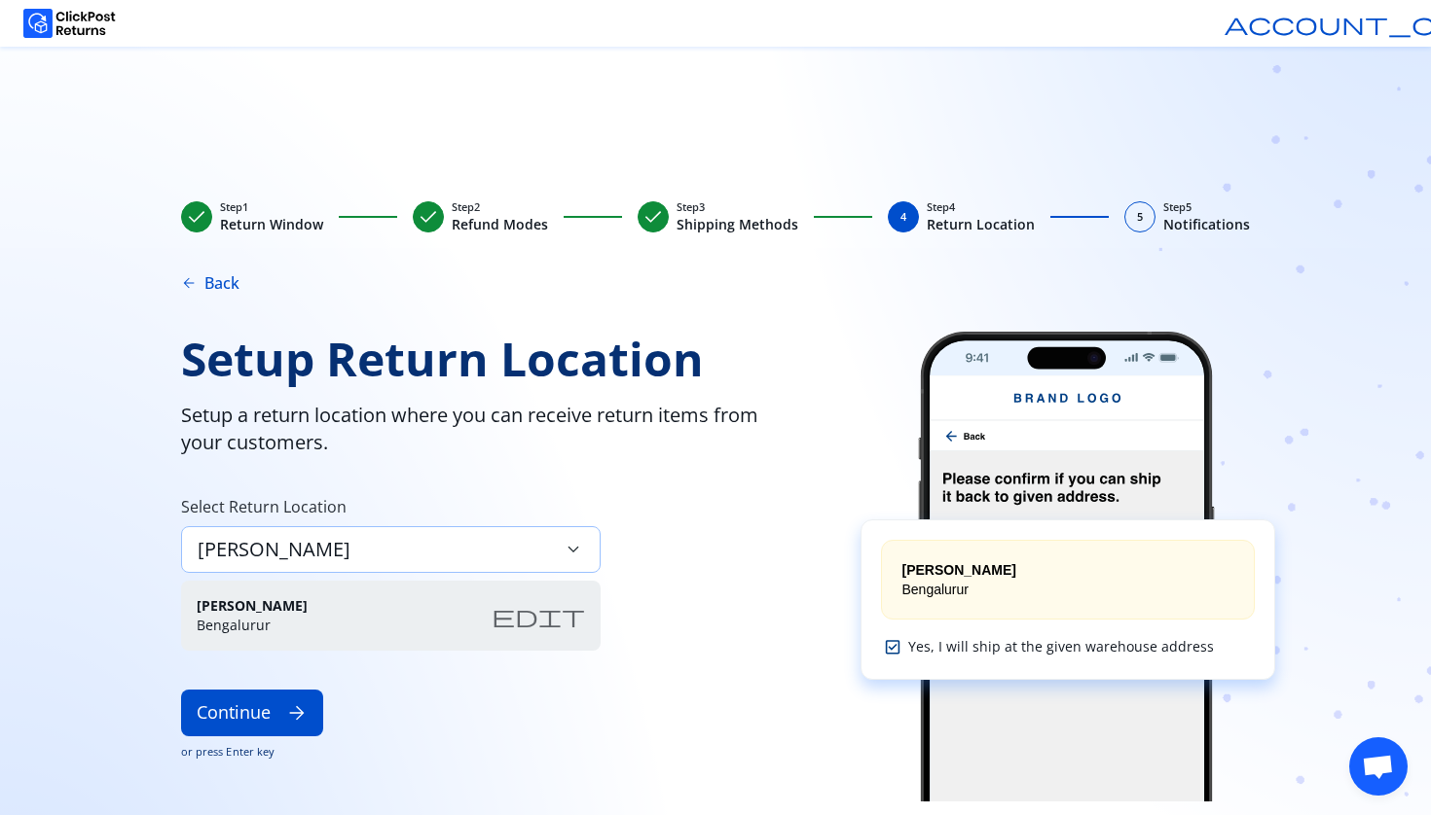
click at [327, 562] on div "Ram Shyam keyboard_arrow_down" at bounding box center [390, 549] width 419 height 47
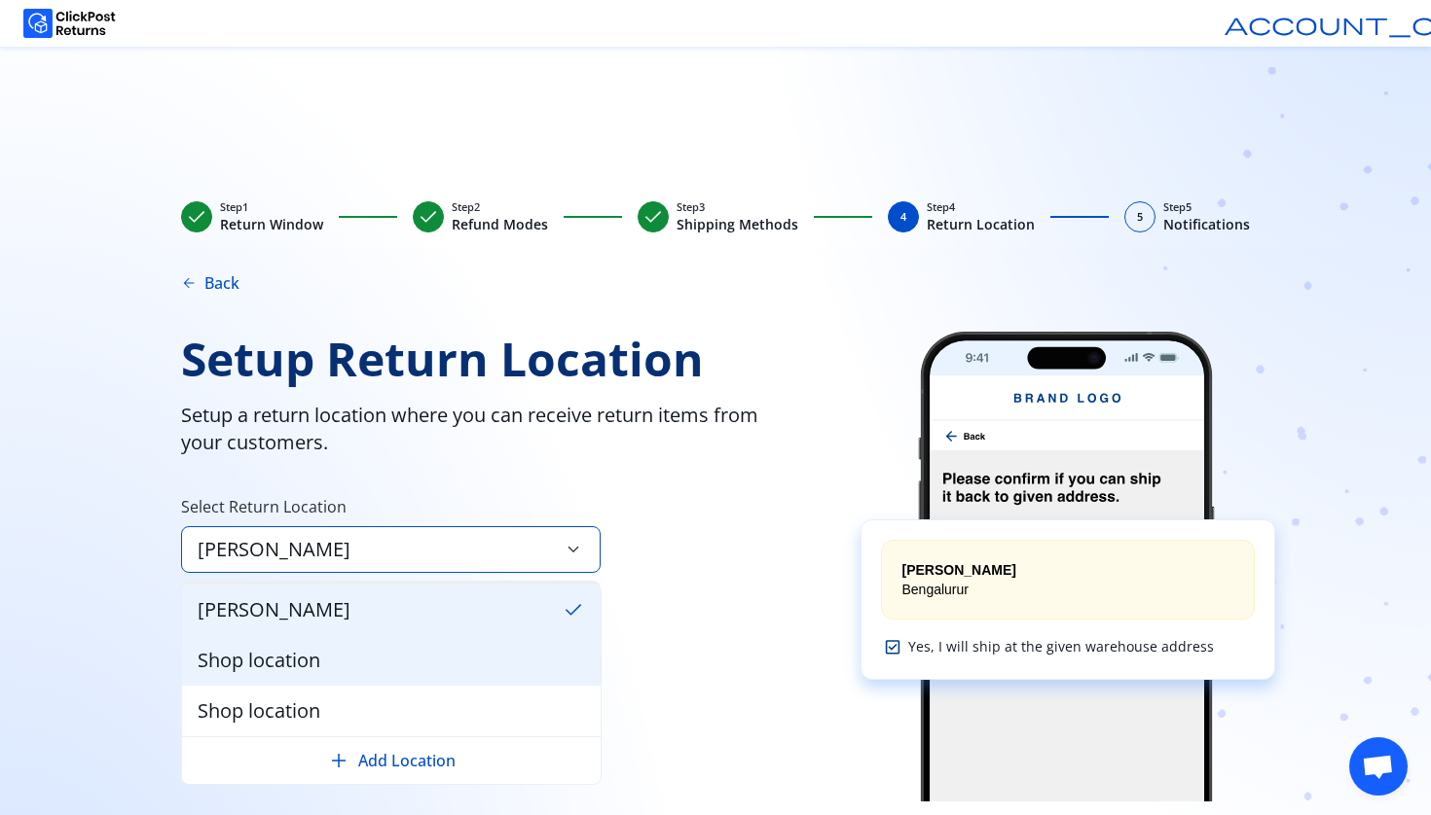
click at [336, 658] on div "Shop location" at bounding box center [391, 660] width 418 height 51
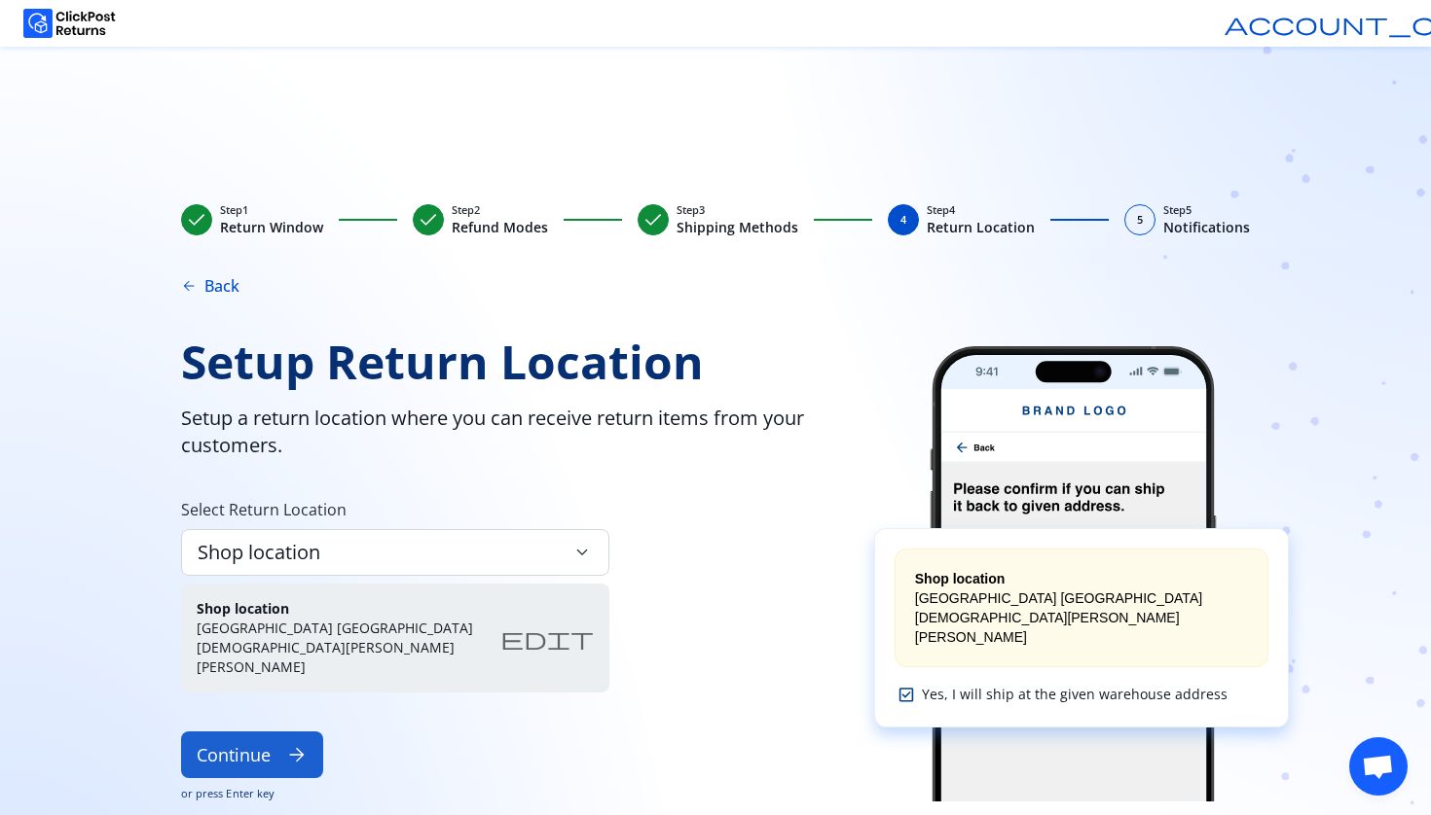
click at [246, 740] on button "Continue arrow_forward" at bounding box center [252, 755] width 142 height 47
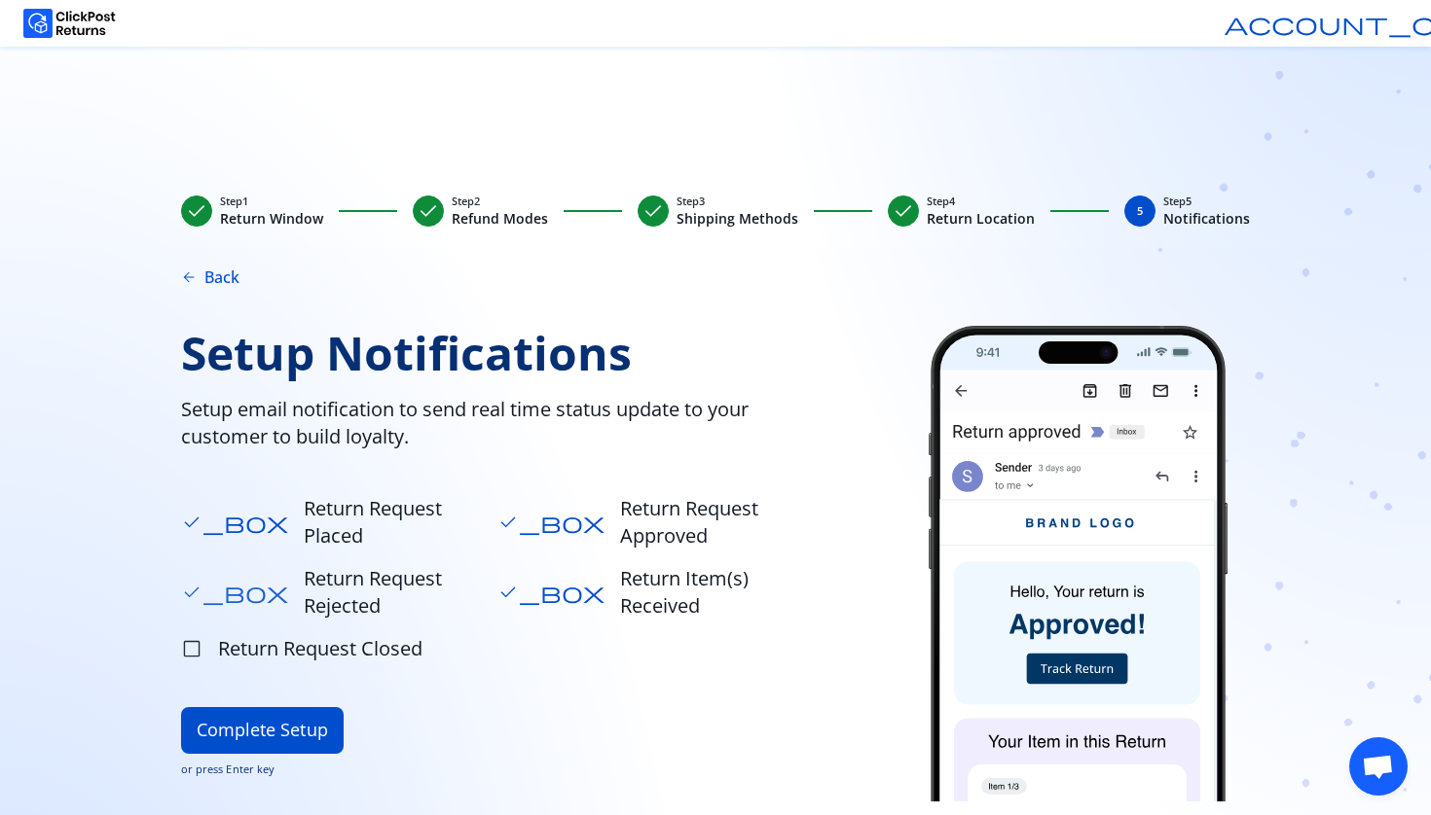
click at [191, 582] on span "check_box" at bounding box center [234, 592] width 107 height 21
click at [187, 520] on span "check_box" at bounding box center [234, 522] width 107 height 21
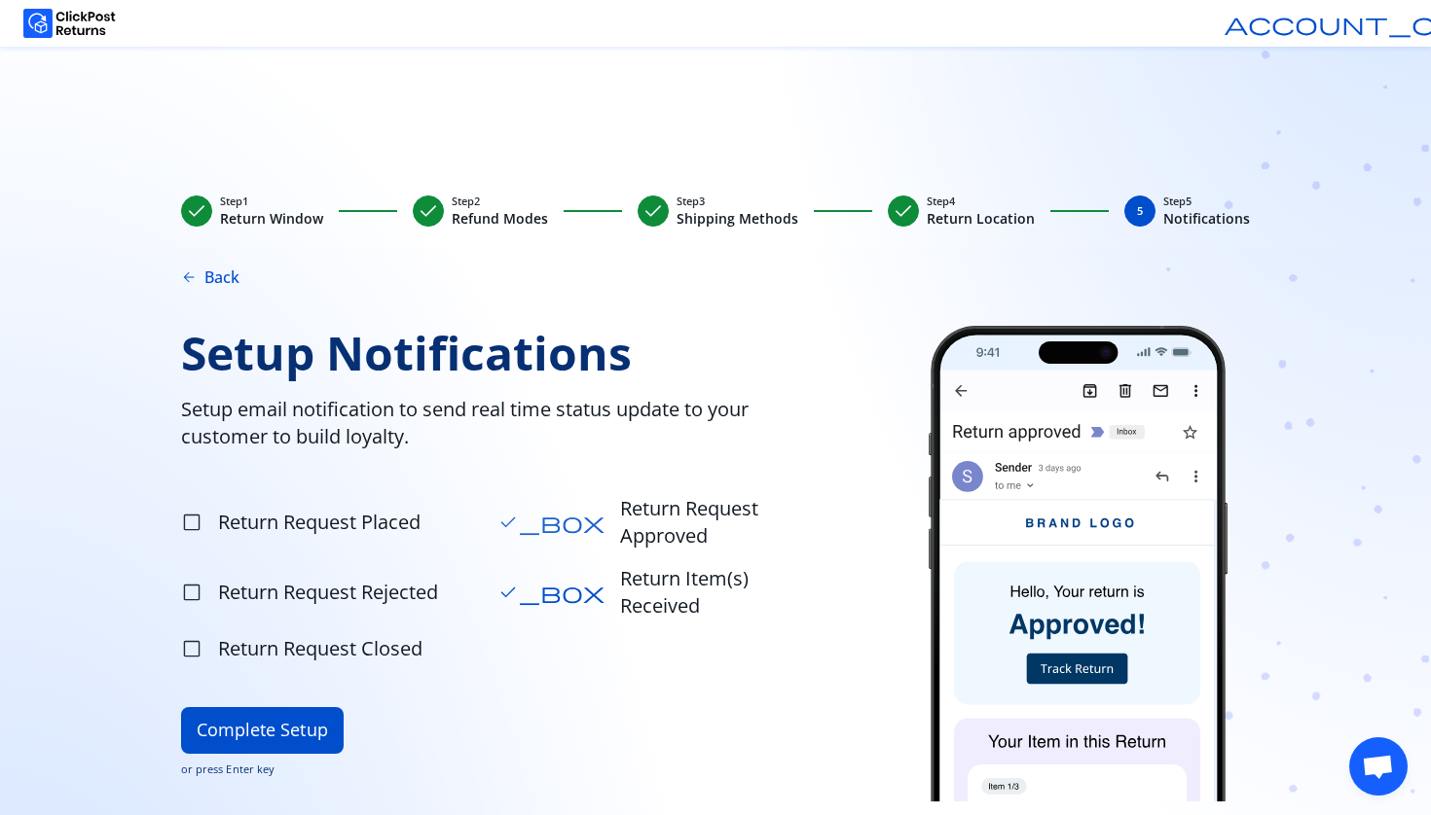
click at [510, 512] on span "check_box" at bounding box center [550, 522] width 107 height 21
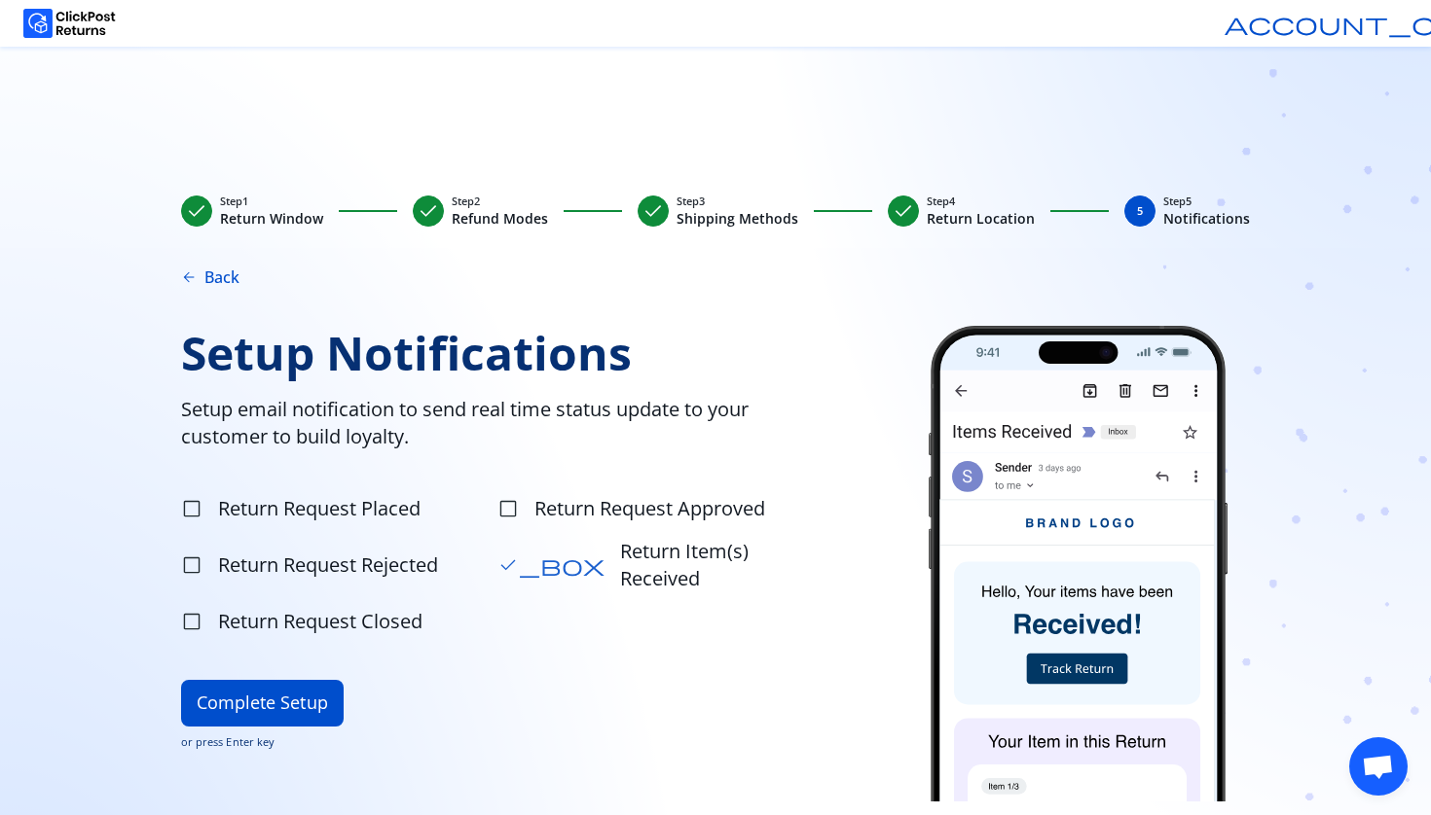
click at [509, 555] on span "check_box" at bounding box center [550, 565] width 107 height 21
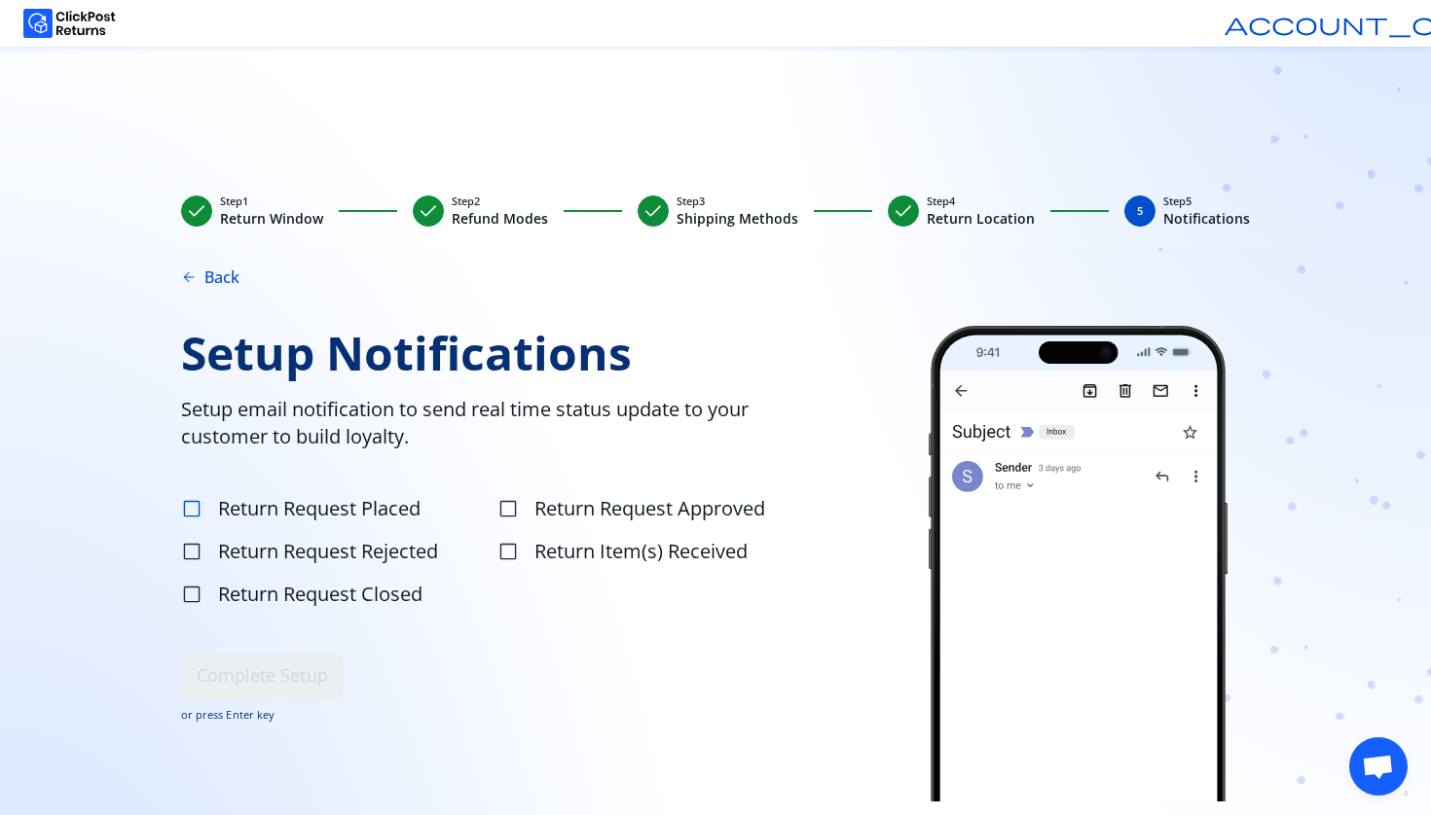
click at [197, 516] on span "check_box_outline_blank" at bounding box center [191, 508] width 21 height 21
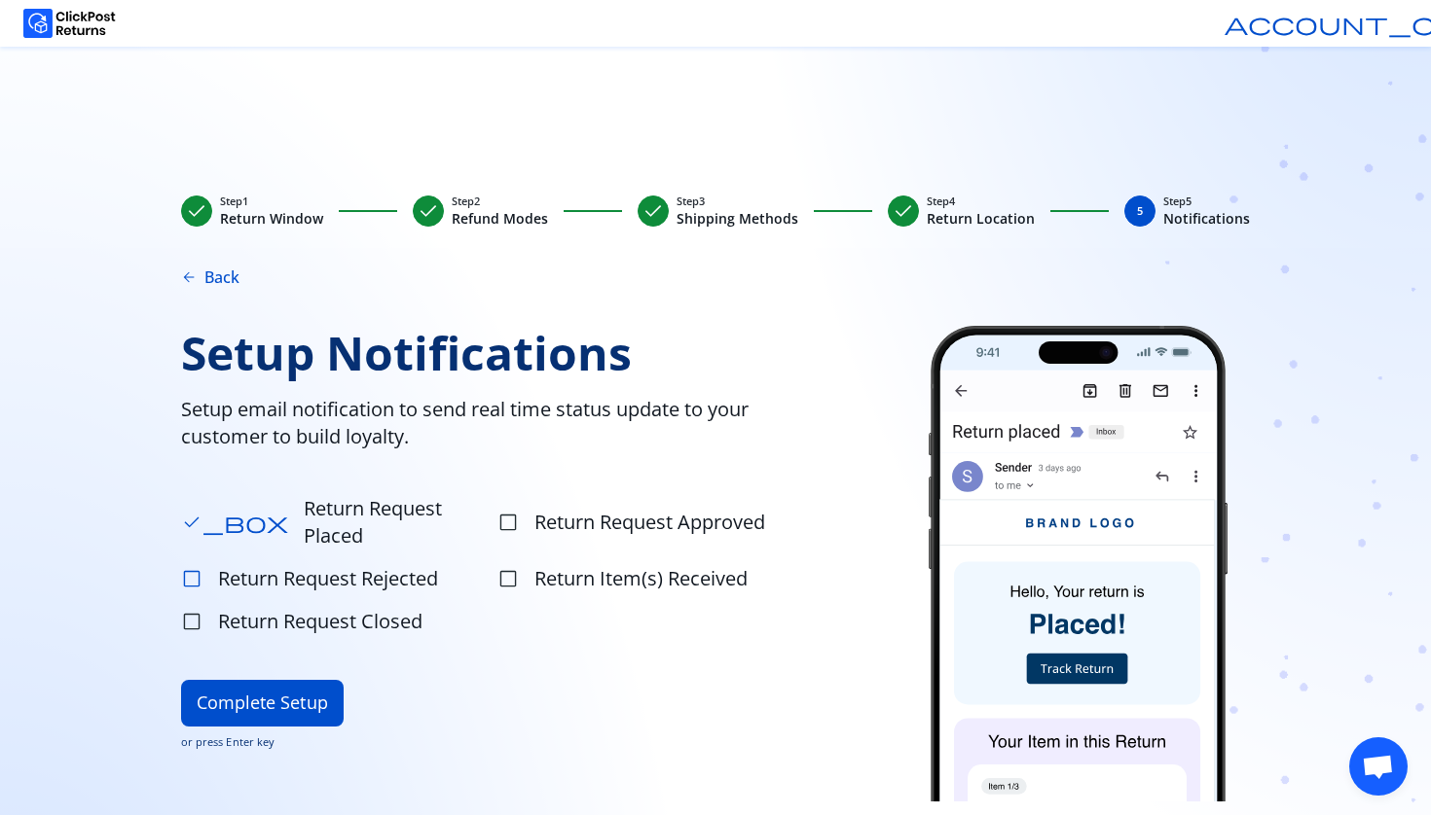
click at [199, 568] on span "check_box_outline_blank" at bounding box center [191, 578] width 21 height 21
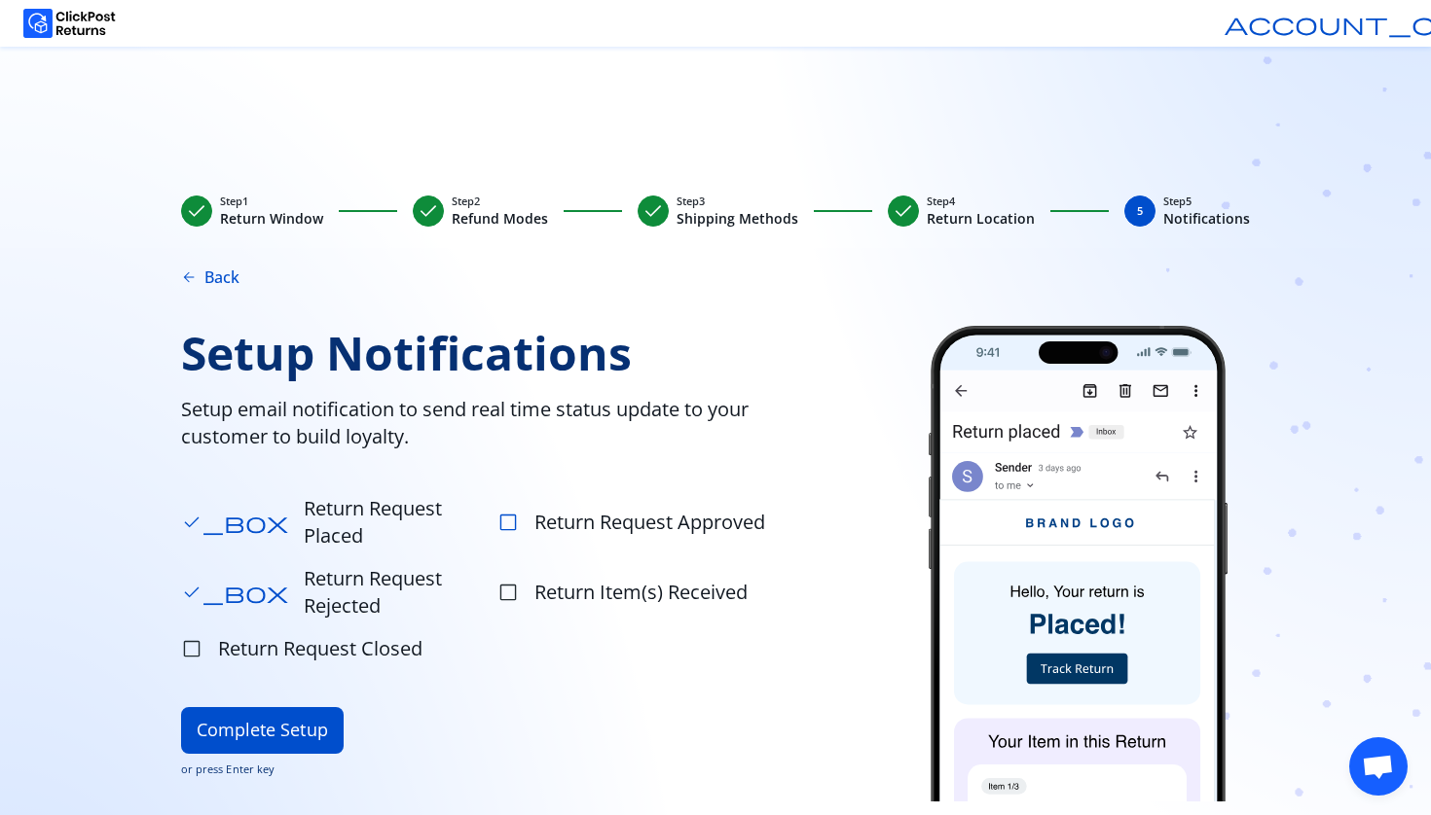
click at [517, 512] on span "check_box_outline_blank" at bounding box center [507, 522] width 21 height 21
click at [509, 560] on label "check_box_outline_blank Return Item(s) Received" at bounding box center [653, 593] width 312 height 66
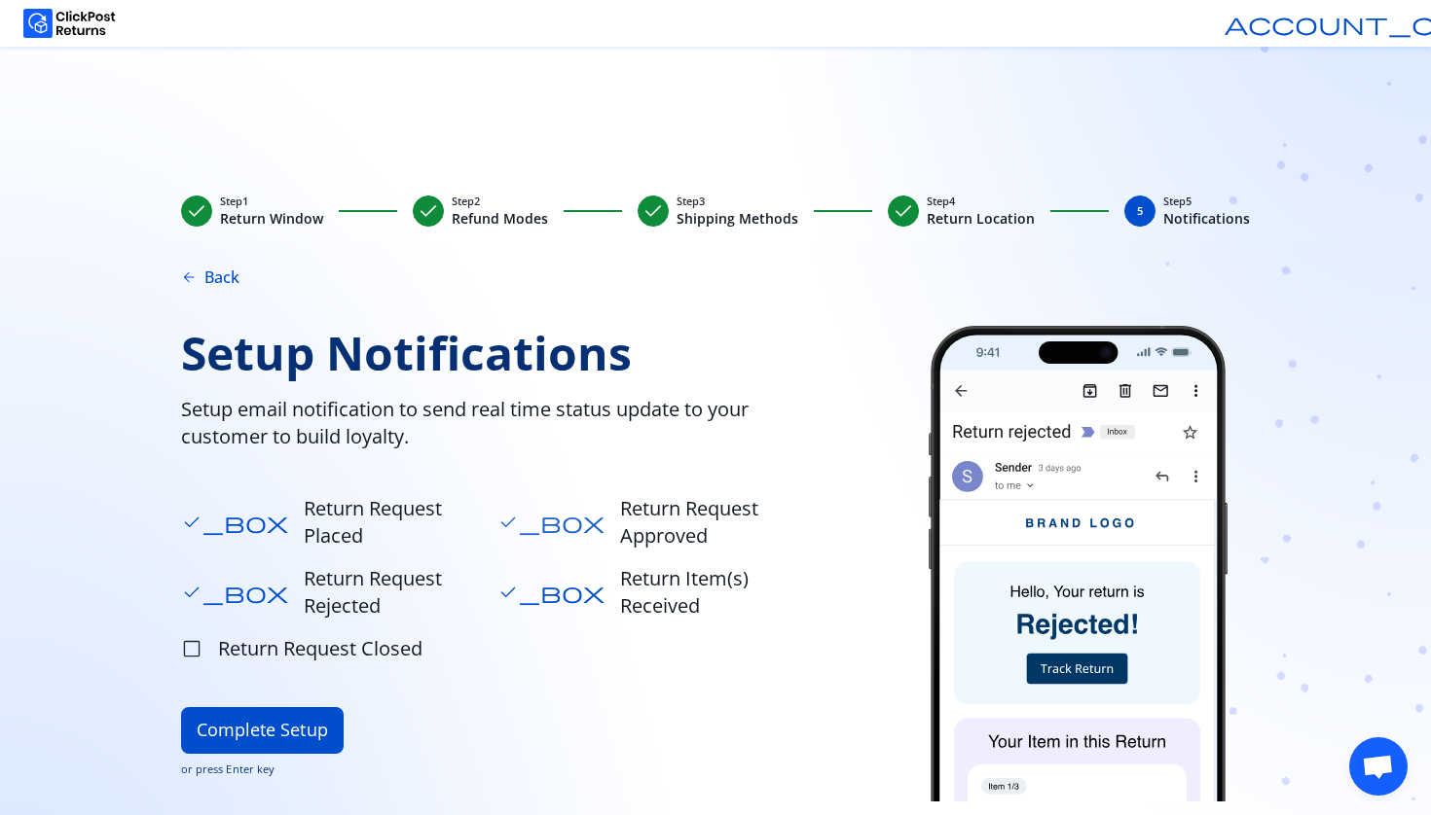
click at [508, 514] on span "check_box" at bounding box center [550, 522] width 107 height 21
click at [508, 582] on span "check_box" at bounding box center [550, 592] width 107 height 21
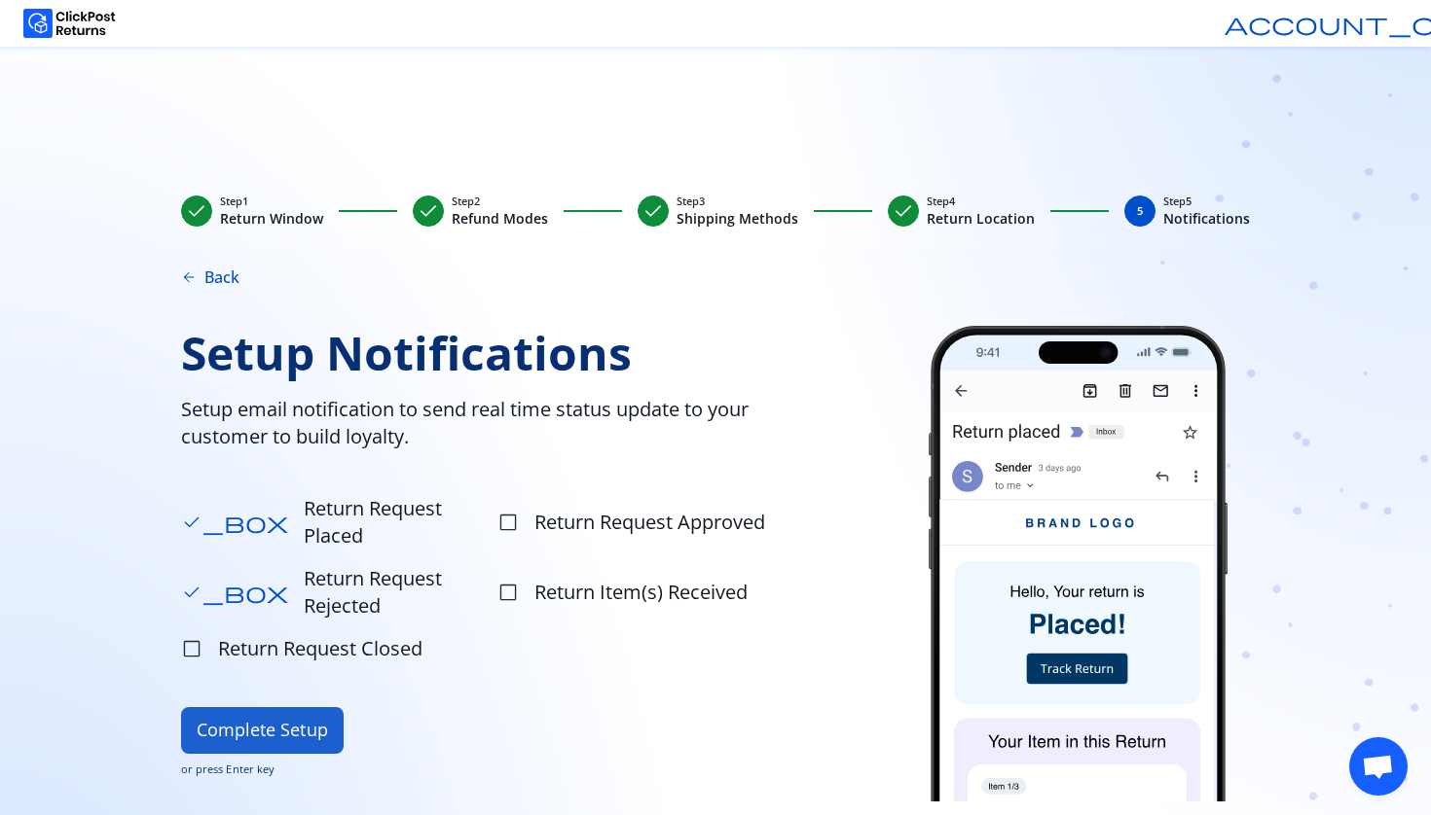
click at [217, 707] on button "Complete Setup" at bounding box center [262, 730] width 163 height 47
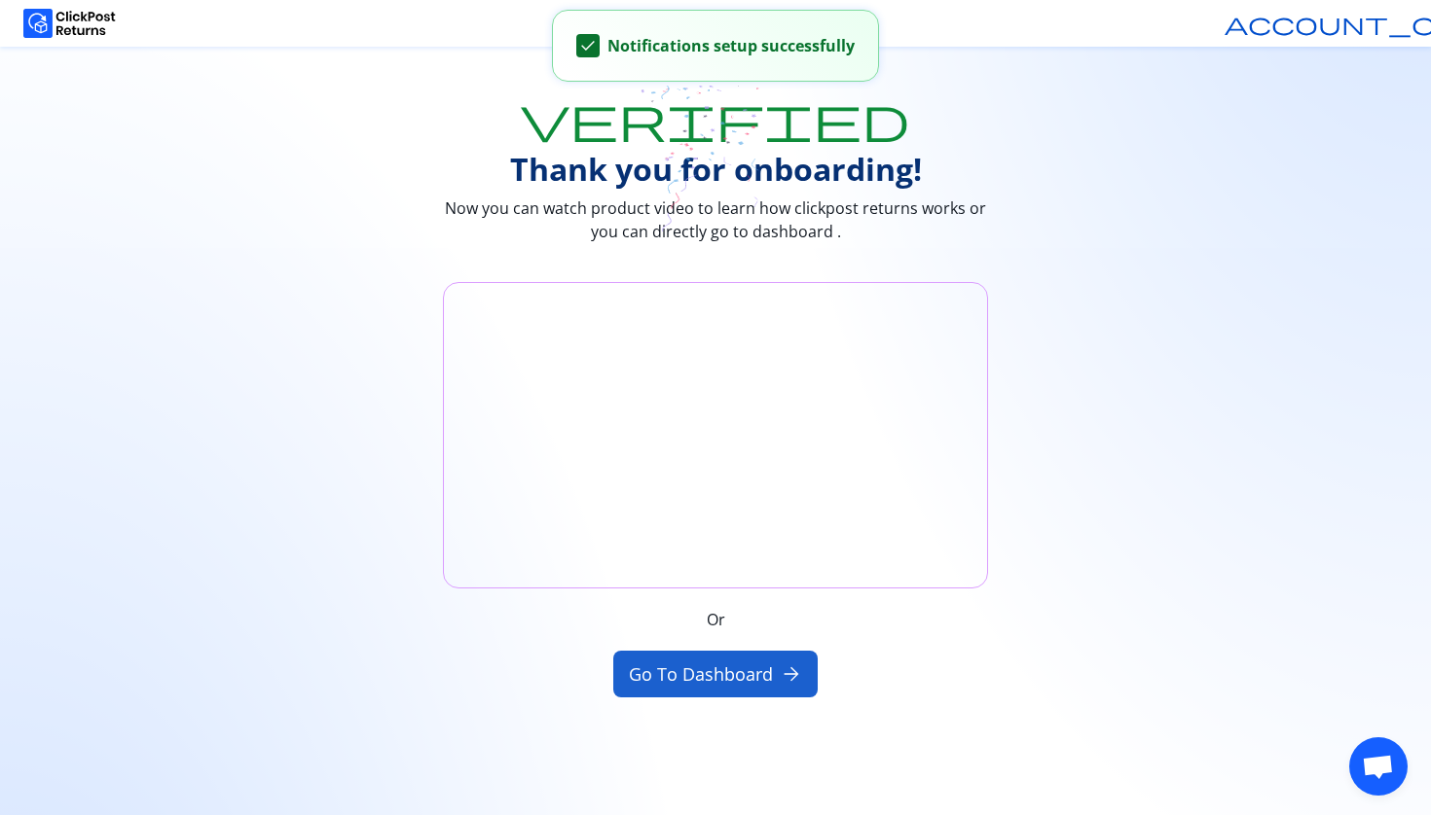
click at [693, 672] on button "Go to Dashboard arrow_forward" at bounding box center [715, 674] width 205 height 47
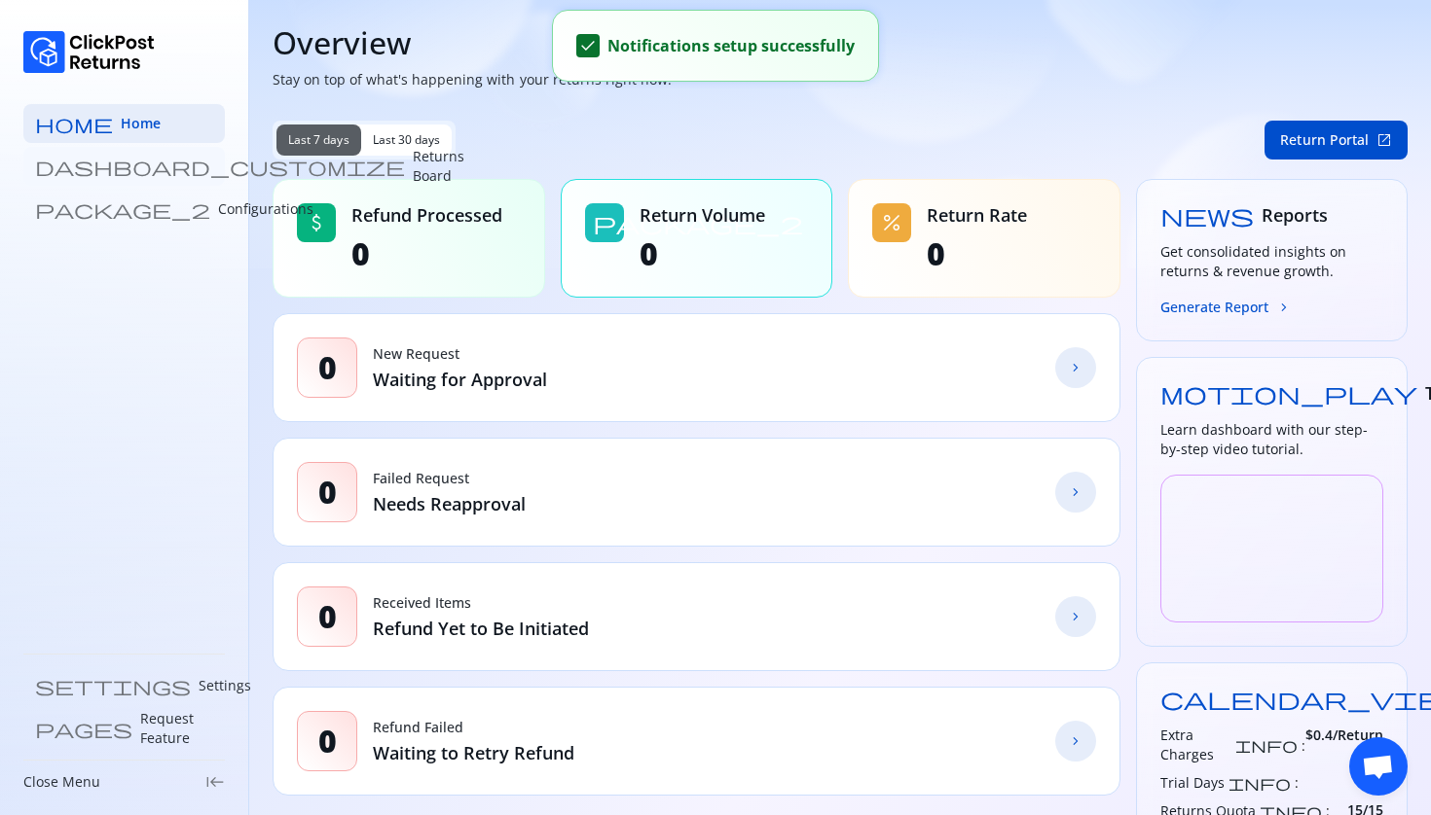
click at [413, 170] on p "Returns Board" at bounding box center [439, 166] width 52 height 39
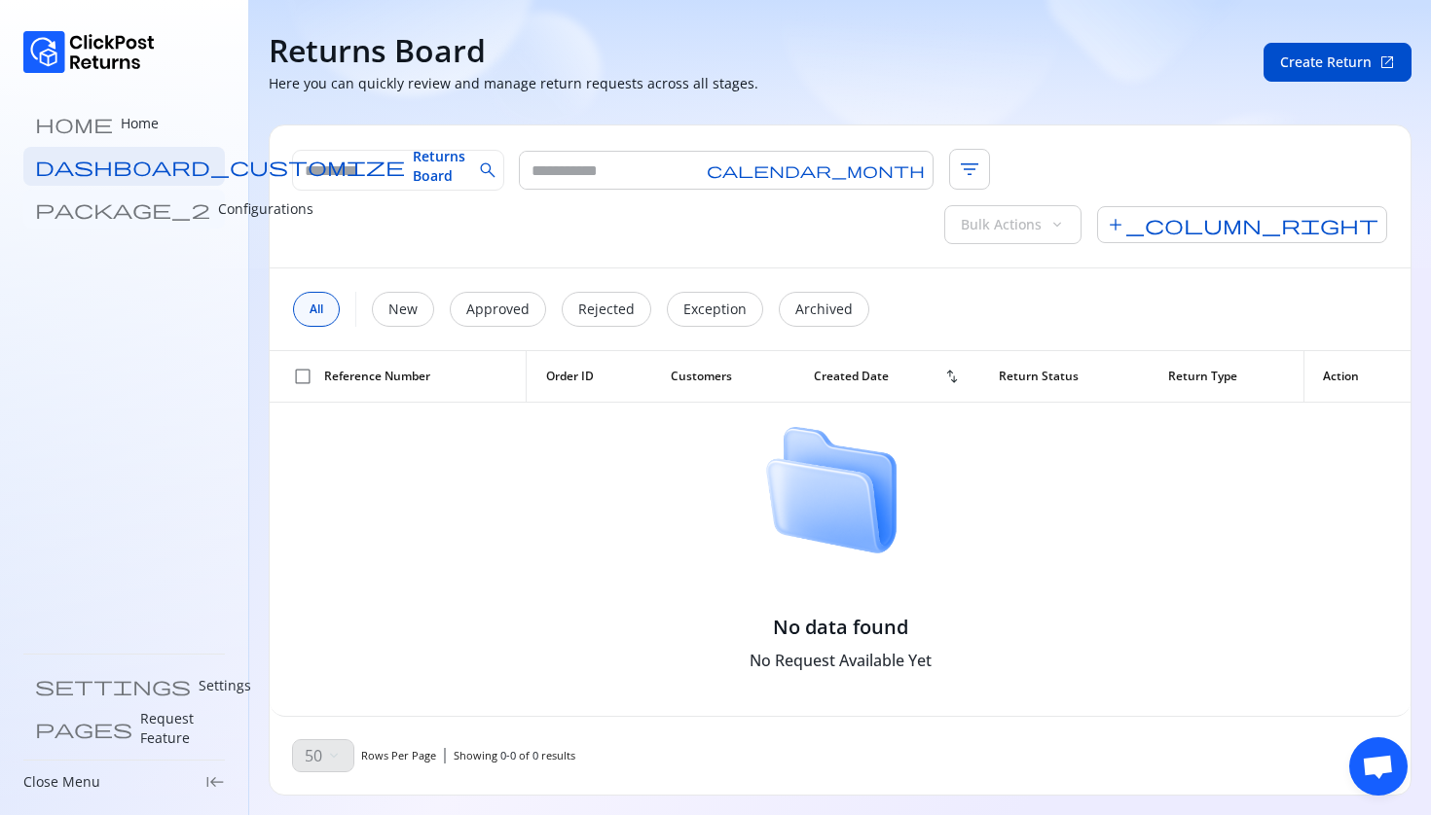
click at [218, 208] on p "Configurations" at bounding box center [265, 208] width 95 height 19
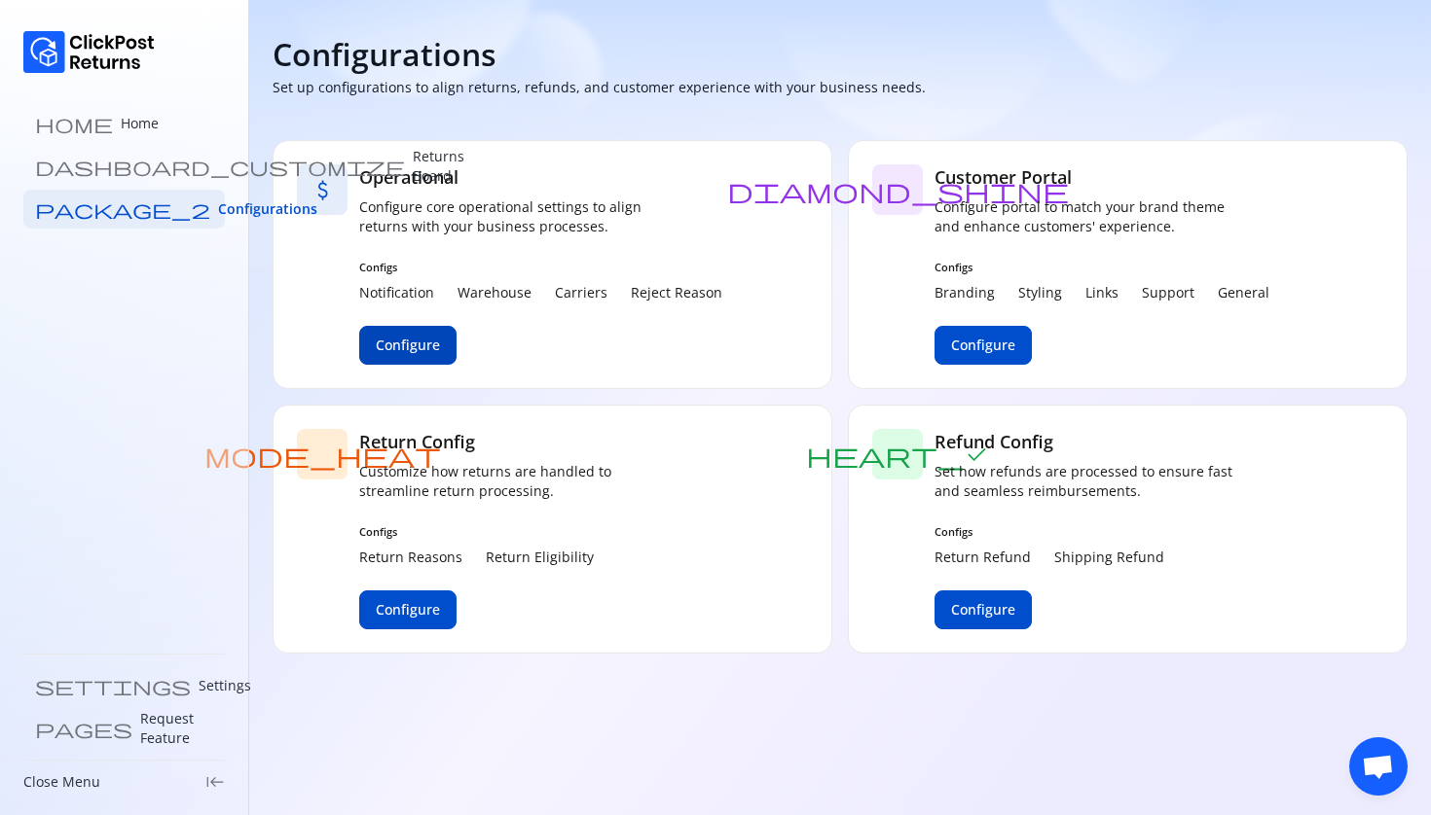
click at [432, 345] on span "Configure" at bounding box center [408, 345] width 64 height 19
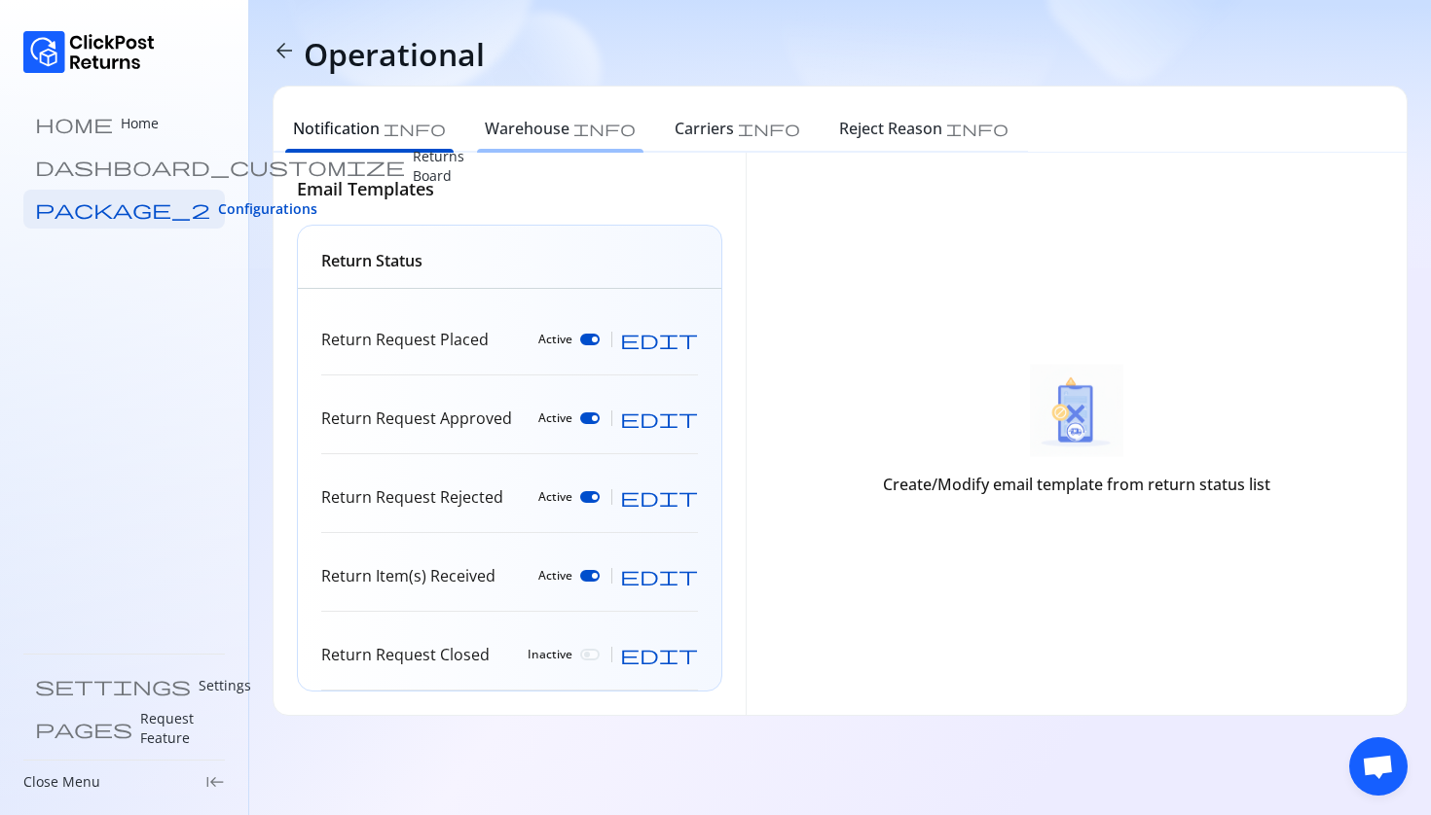
click at [465, 121] on div "Warehouse info" at bounding box center [560, 131] width 190 height 43
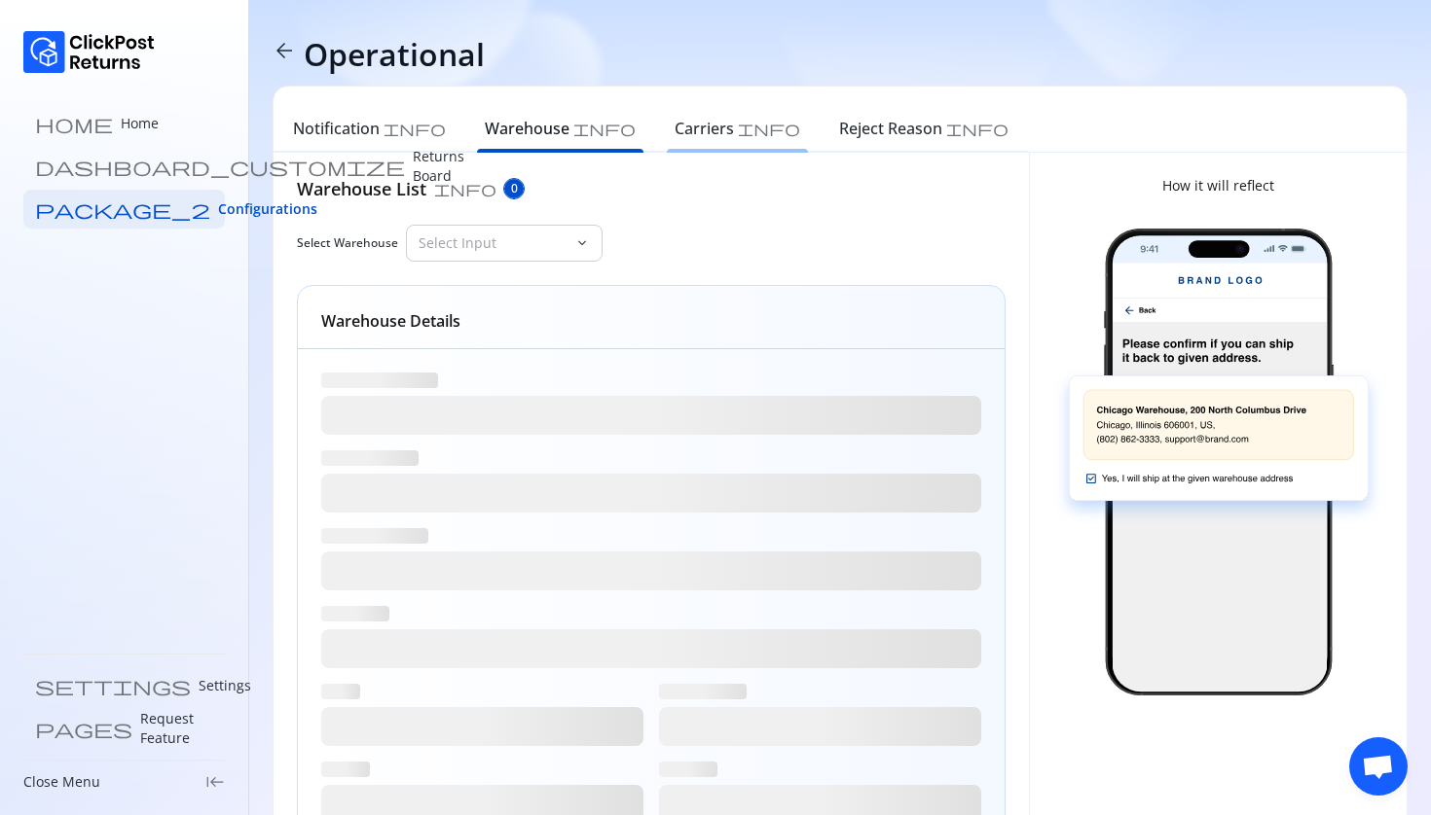
click at [674, 126] on h6 "Carriers" at bounding box center [703, 128] width 59 height 23
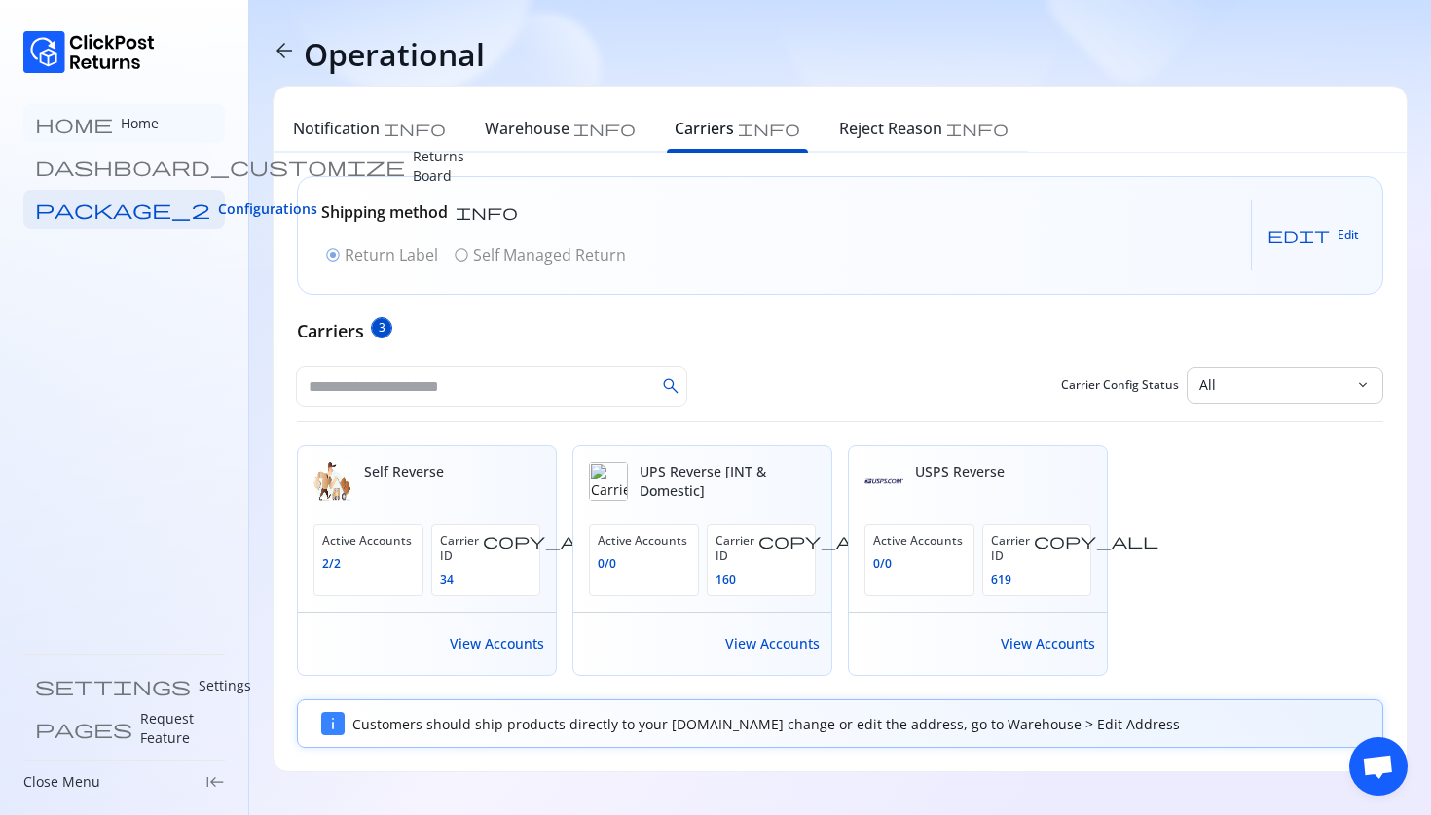
click at [118, 134] on link "home Home" at bounding box center [123, 123] width 201 height 39
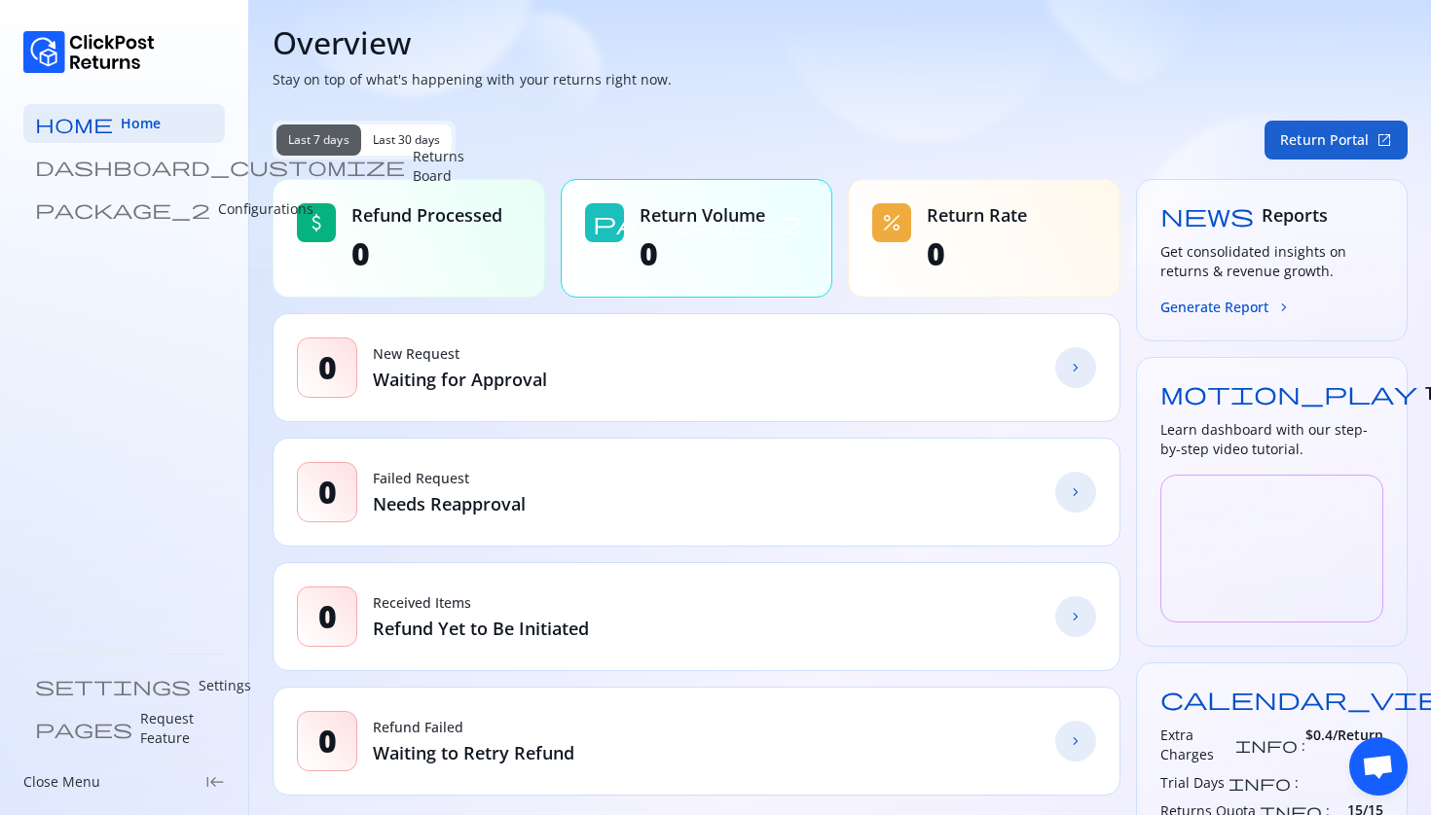
click at [1316, 131] on button "Return Portal open_in_new" at bounding box center [1335, 140] width 143 height 39
click at [199, 680] on p "Settings" at bounding box center [225, 685] width 53 height 19
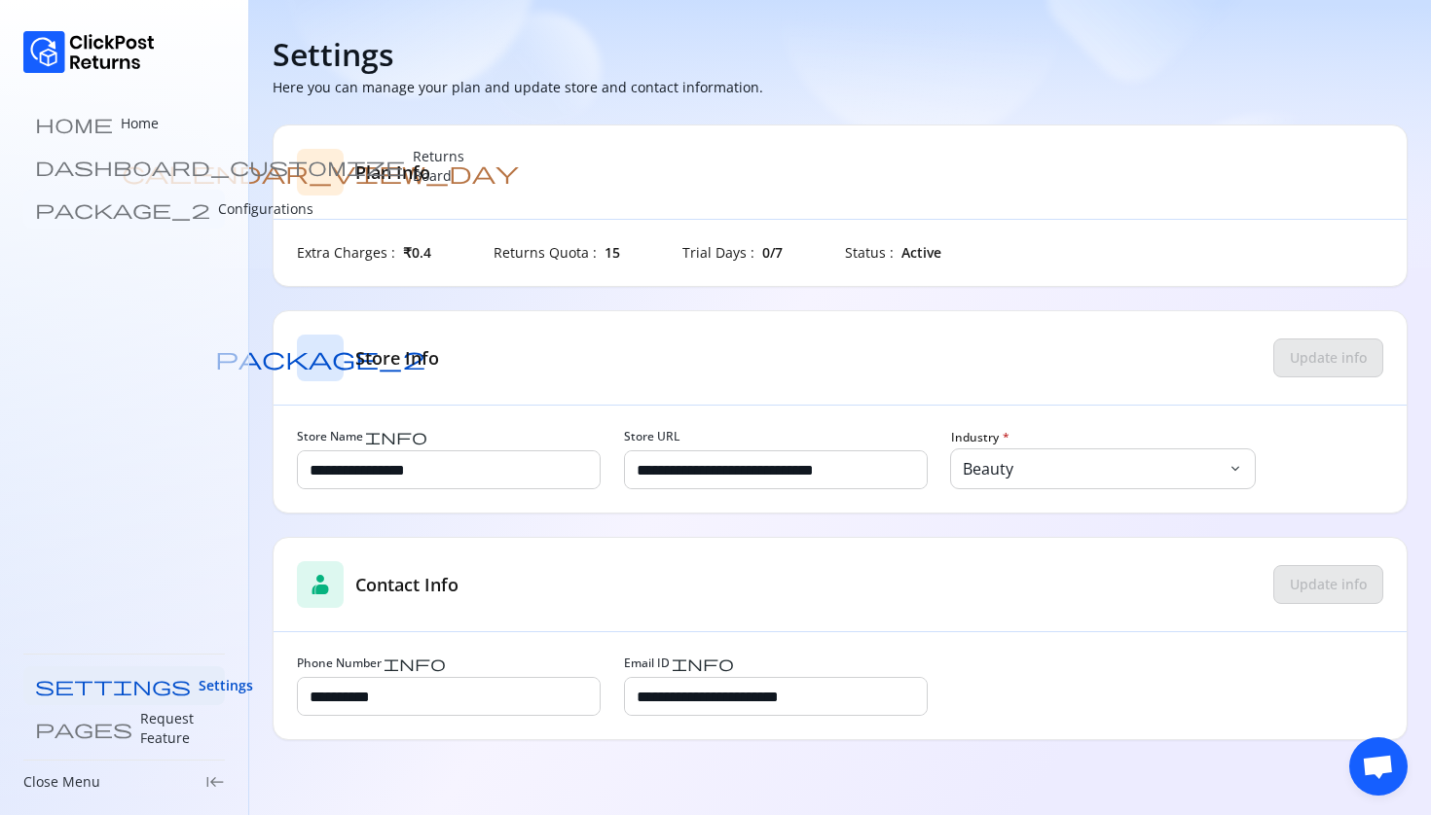
click at [218, 200] on p "Configurations" at bounding box center [265, 208] width 95 height 19
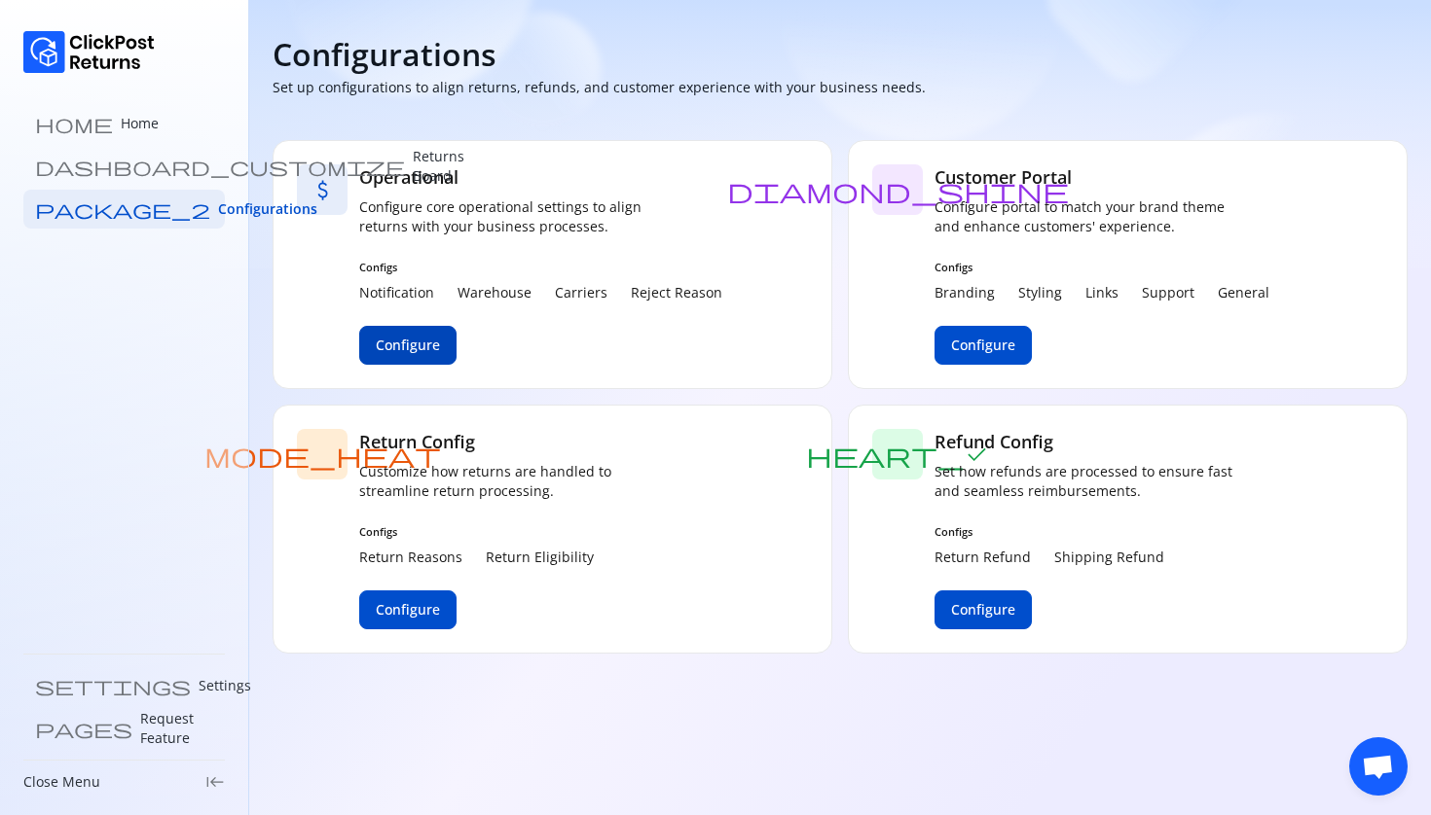
click at [422, 351] on span "Configure" at bounding box center [408, 345] width 64 height 19
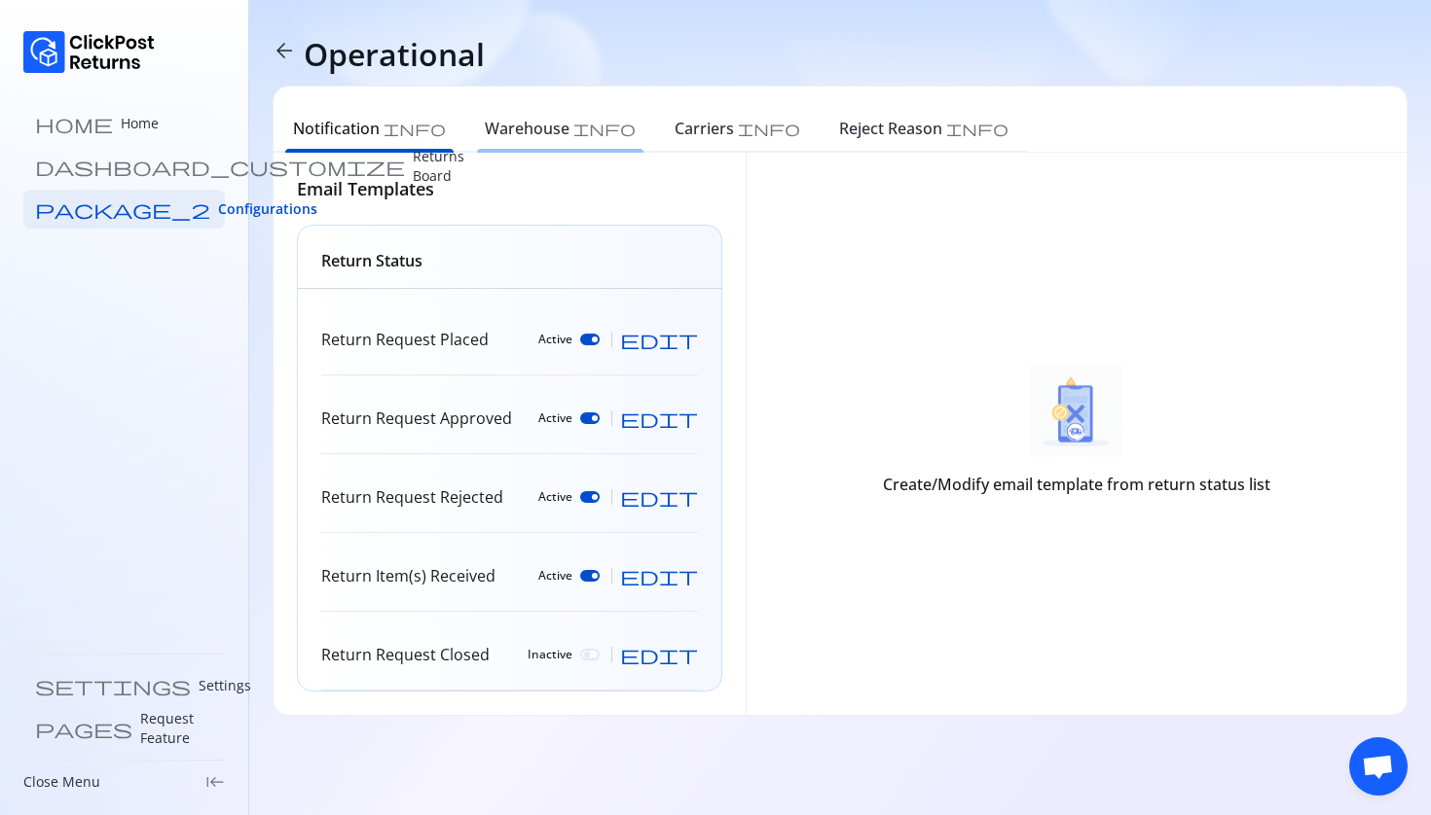
click at [518, 143] on div "Warehouse info" at bounding box center [560, 131] width 190 height 43
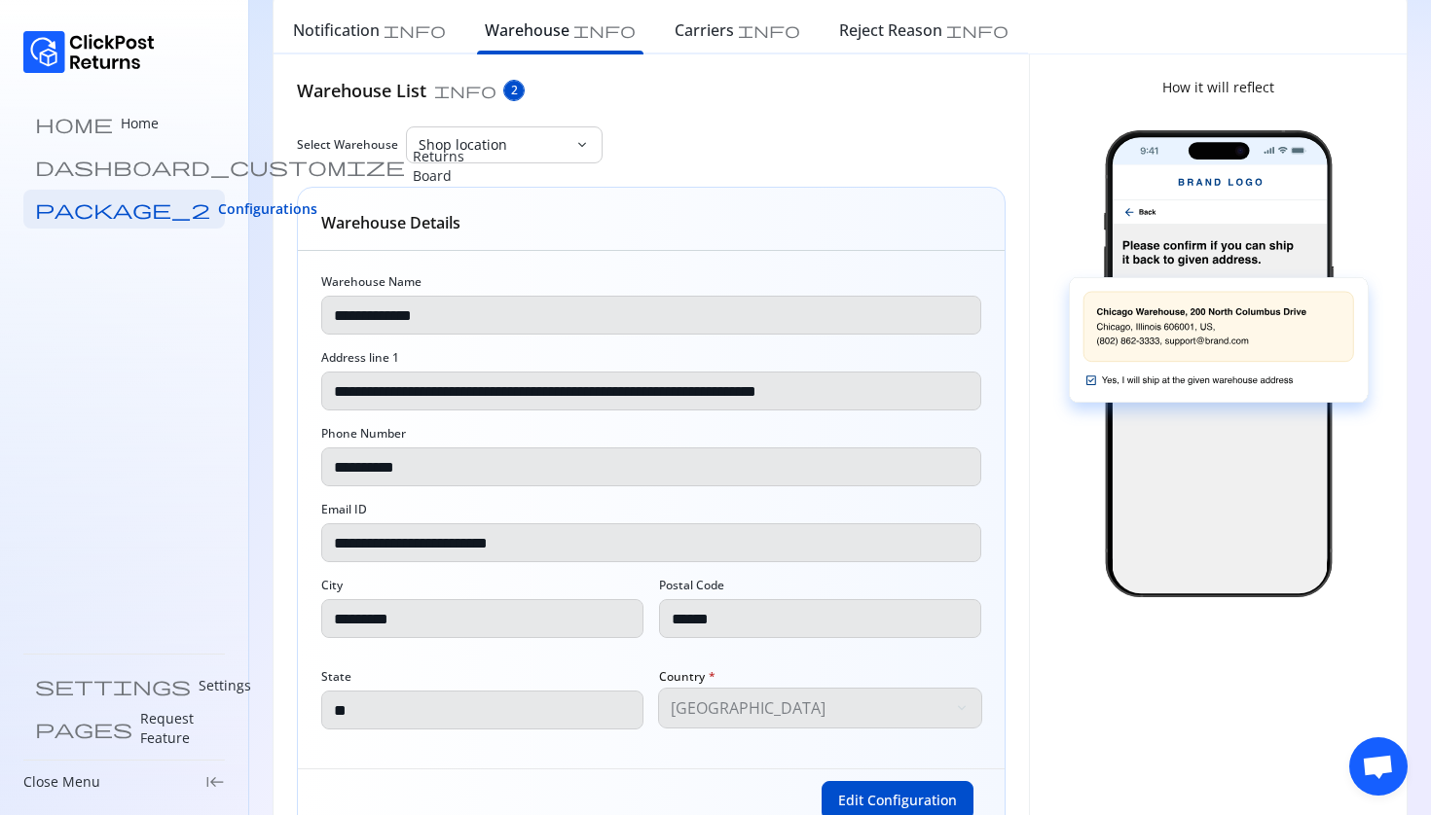
scroll to position [96, 0]
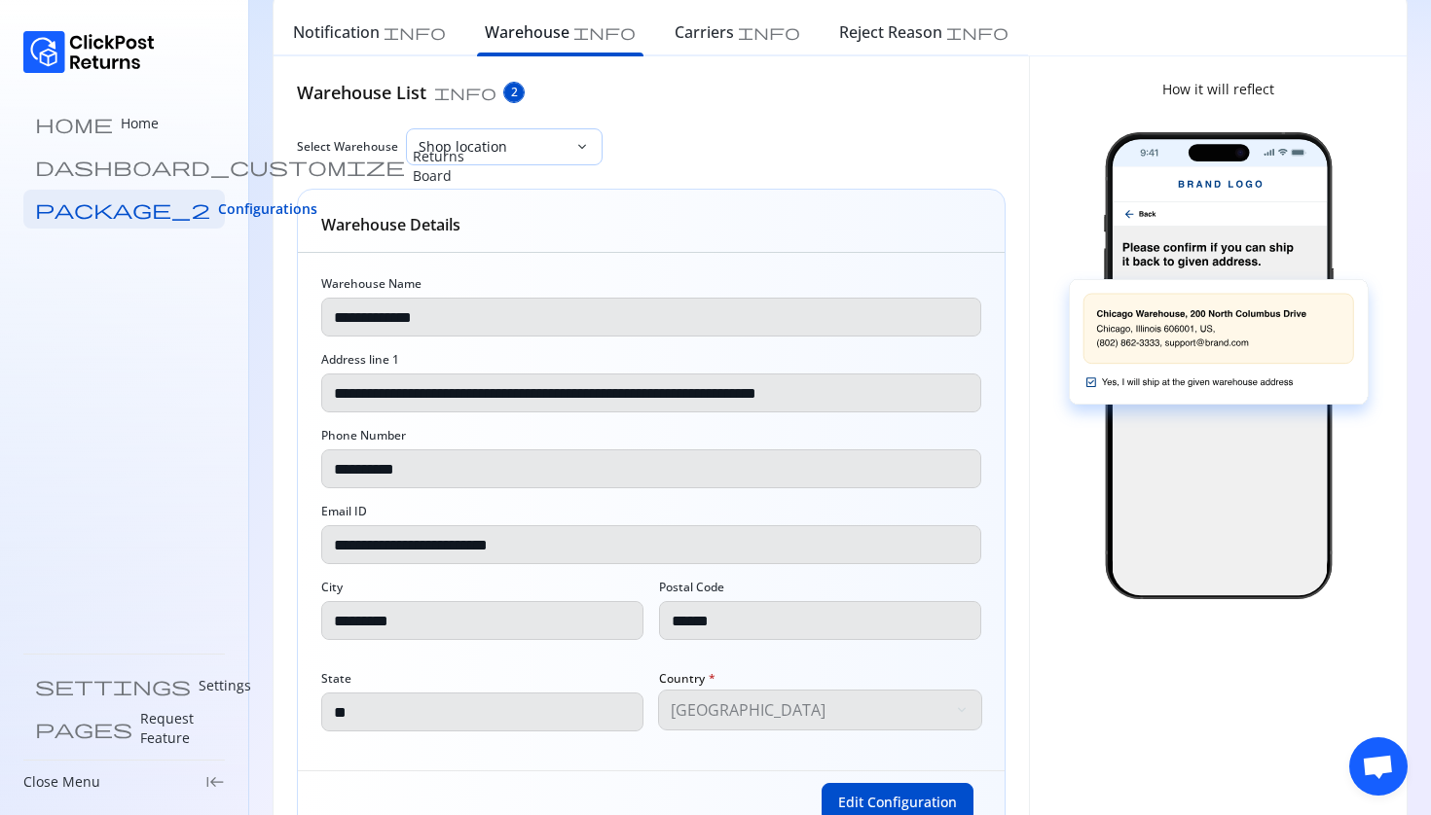
click at [506, 150] on p "Shop location" at bounding box center [492, 146] width 148 height 19
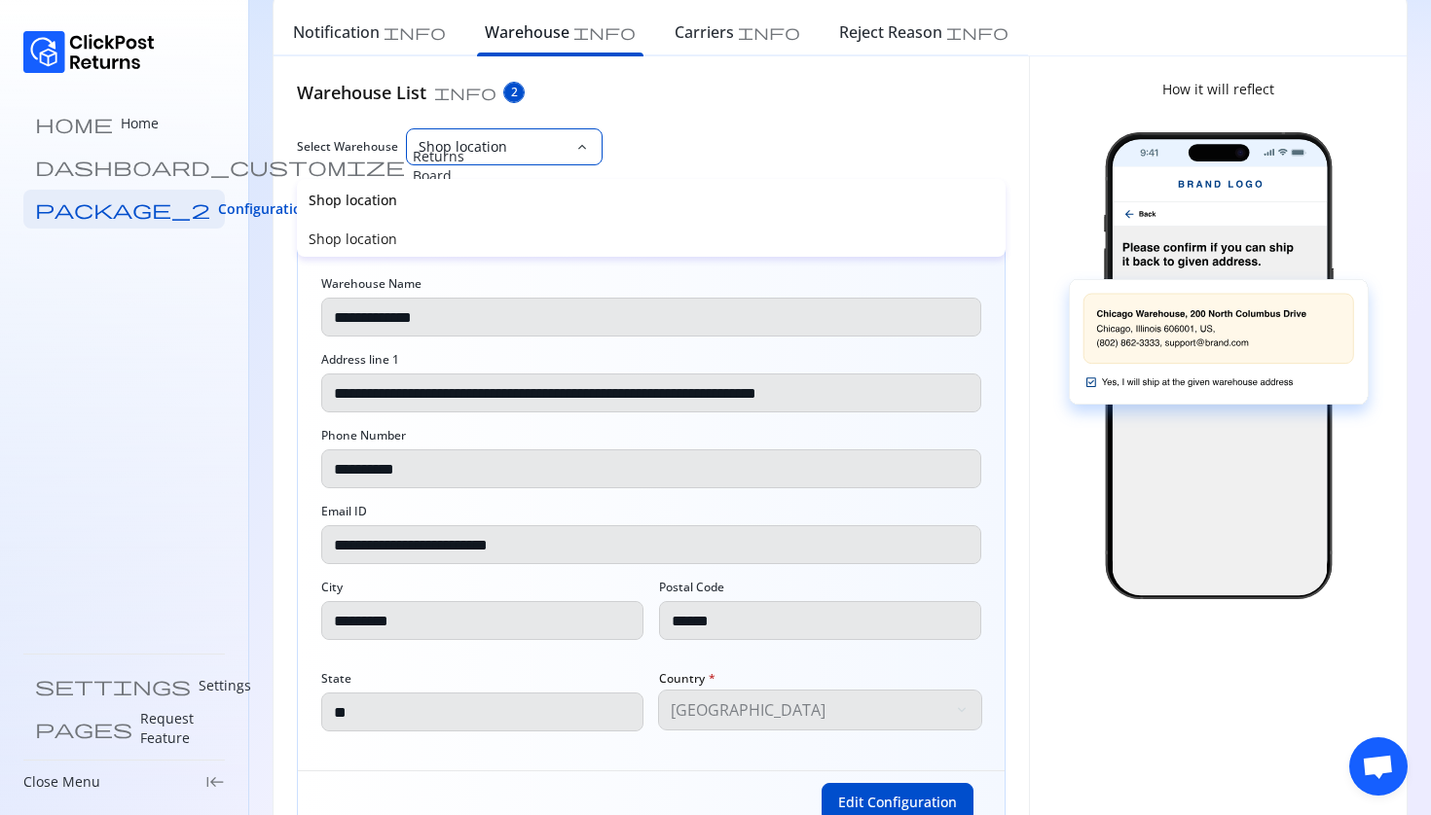
click at [514, 141] on p "Shop location" at bounding box center [492, 146] width 148 height 19
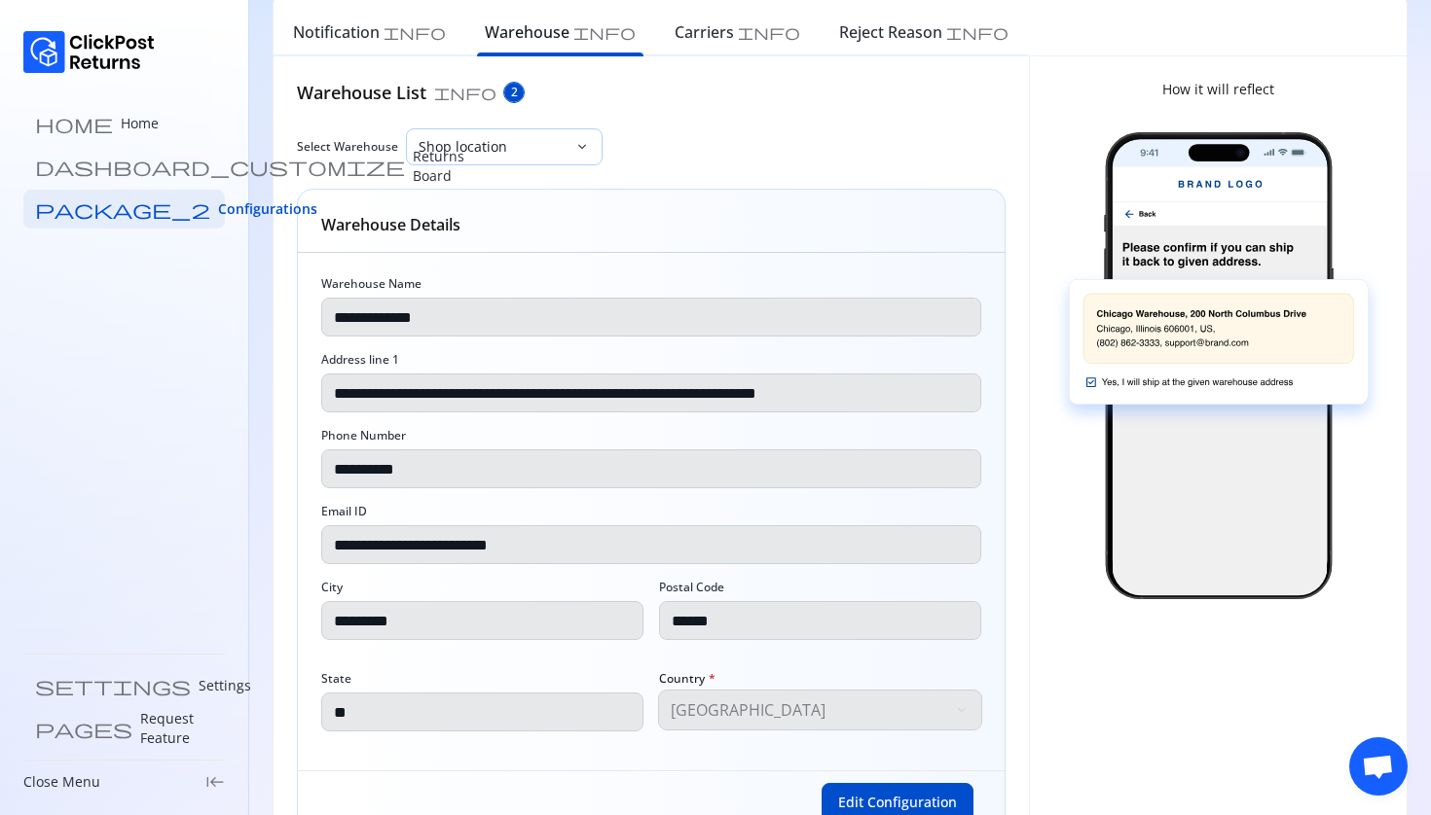
click at [520, 141] on p "Shop location" at bounding box center [492, 146] width 148 height 19
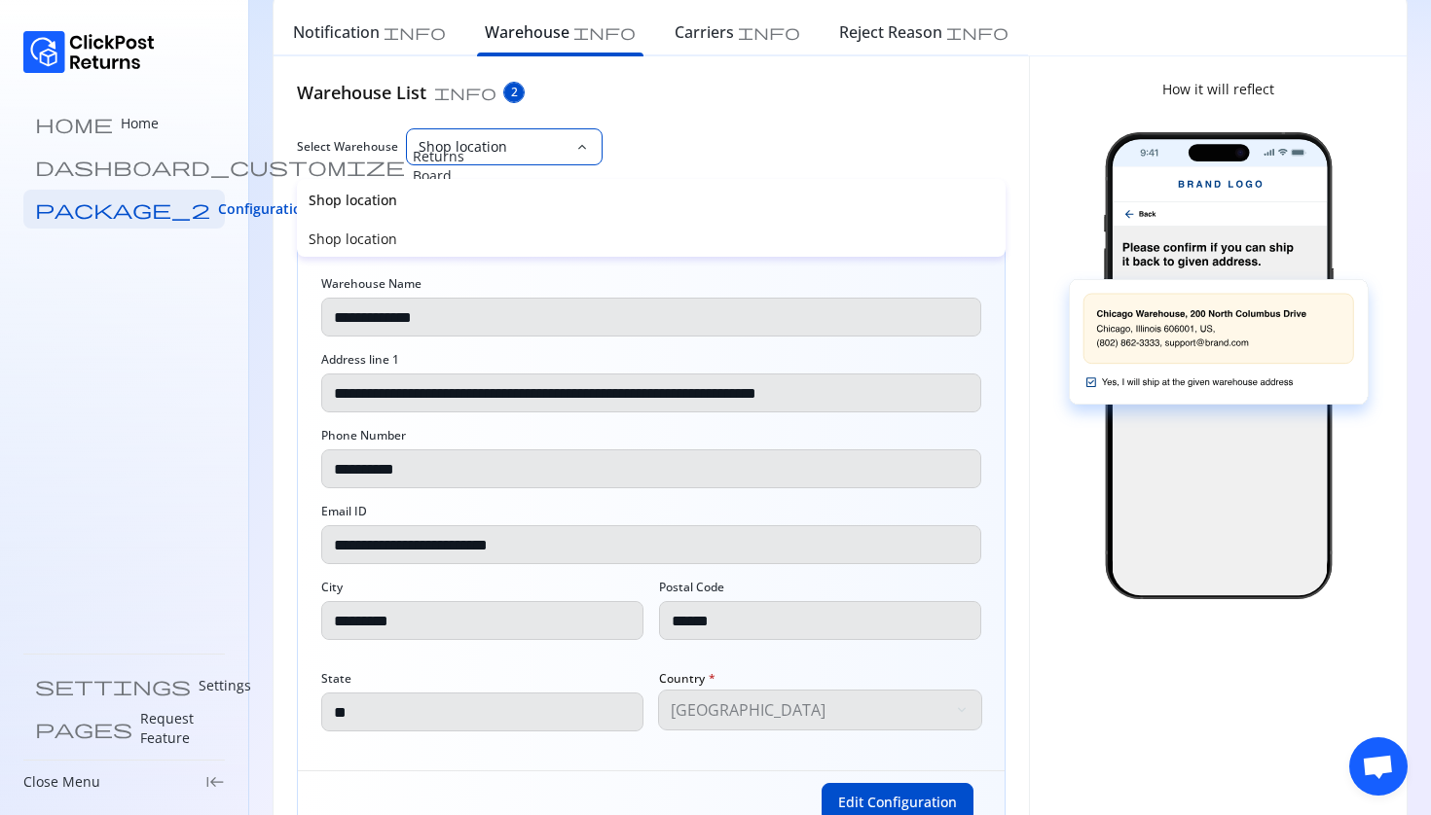
click at [659, 138] on div "Select Warehouse Shop location keyboard_arrow_down" at bounding box center [651, 146] width 708 height 37
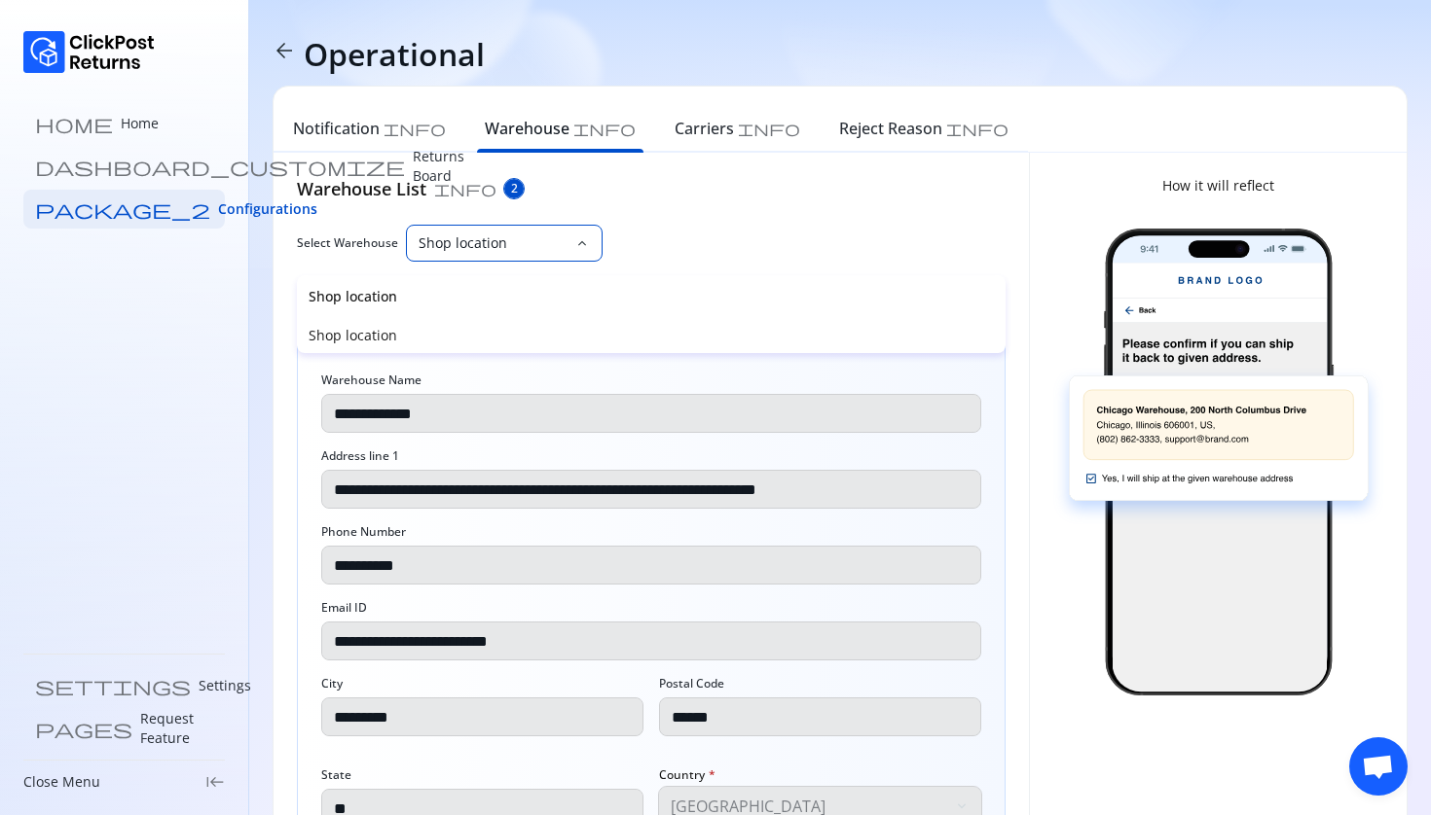
scroll to position [0, 0]
click at [479, 227] on div "Shop location" at bounding box center [490, 243] width 167 height 35
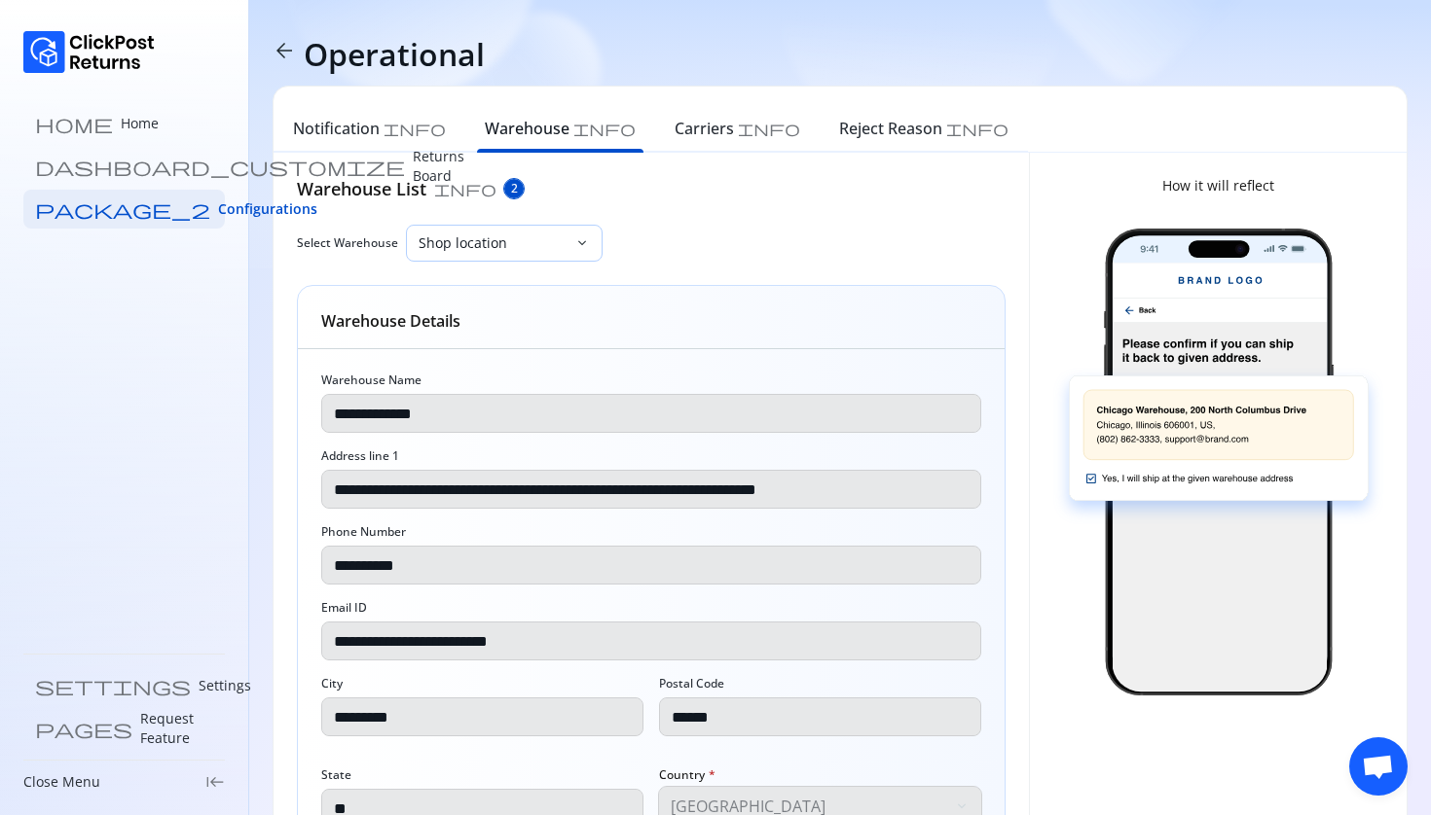
click at [543, 236] on p "Shop location" at bounding box center [492, 243] width 148 height 19
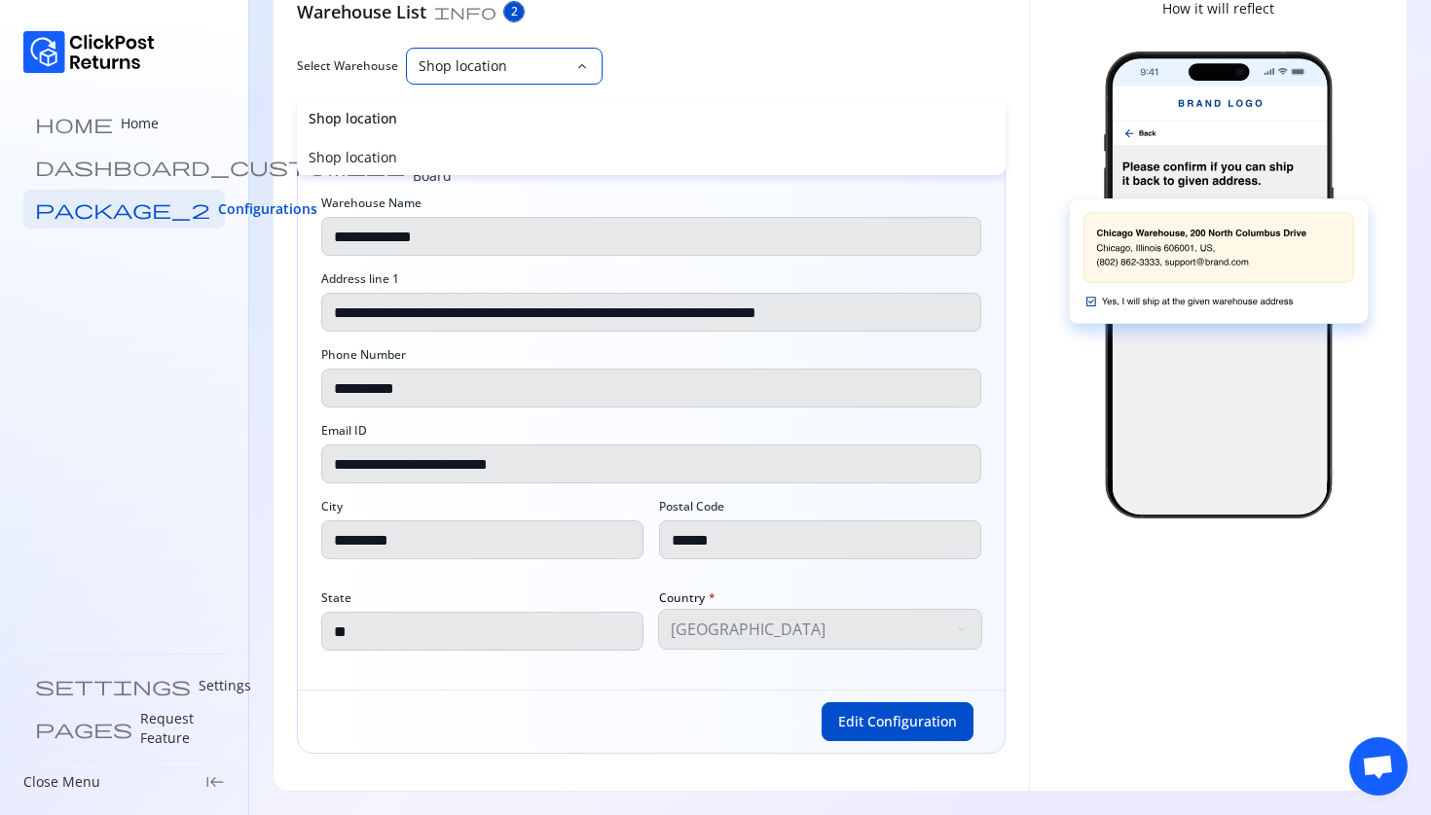
scroll to position [177, 0]
click at [692, 683] on div "**********" at bounding box center [651, 431] width 706 height 518
